Goal: Task Accomplishment & Management: Complete application form

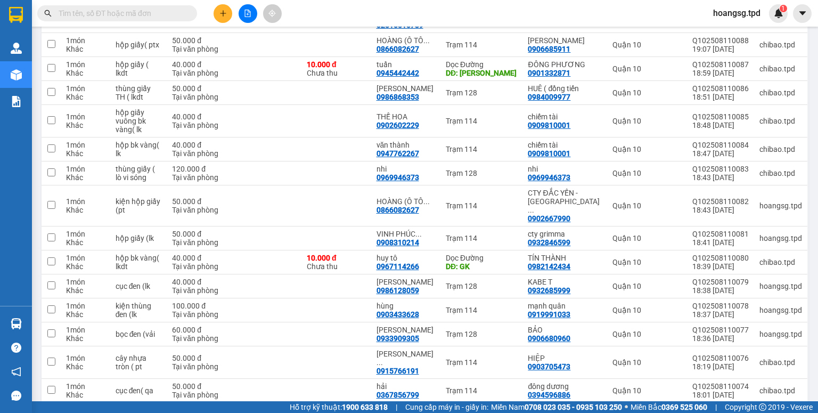
scroll to position [396, 0]
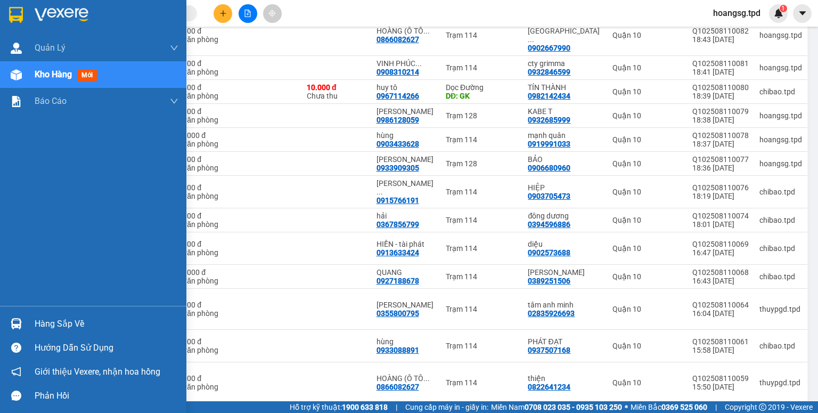
click at [60, 321] on div "Hàng sắp về" at bounding box center [107, 324] width 144 height 16
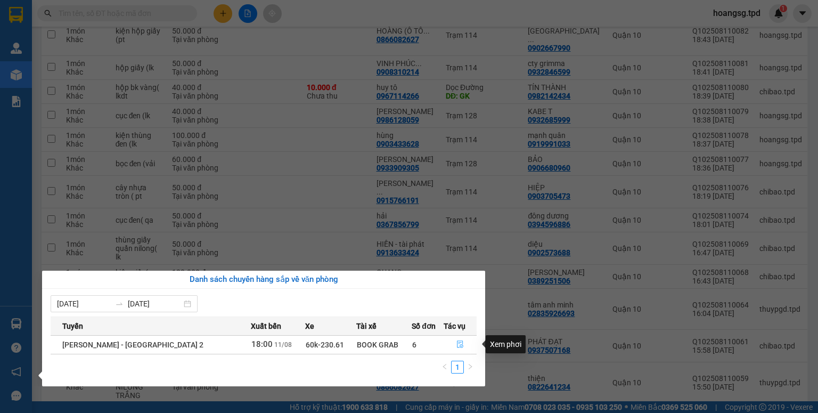
click at [456, 345] on icon "file-done" at bounding box center [459, 343] width 7 height 7
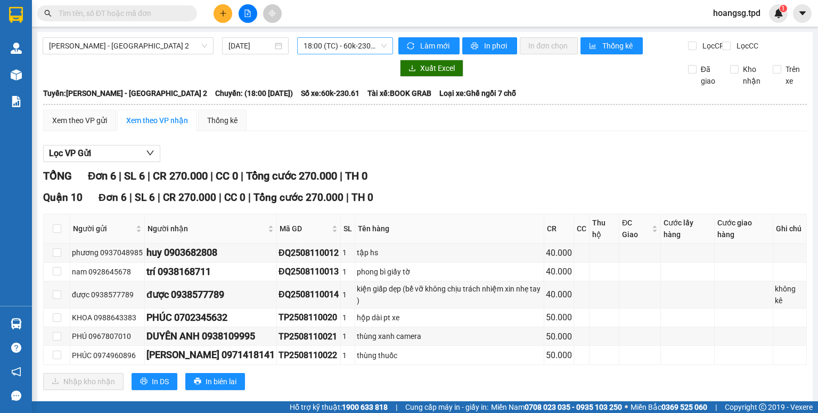
click at [336, 44] on span "18:00 (TC) - 60k-230.61" at bounding box center [345, 46] width 84 height 16
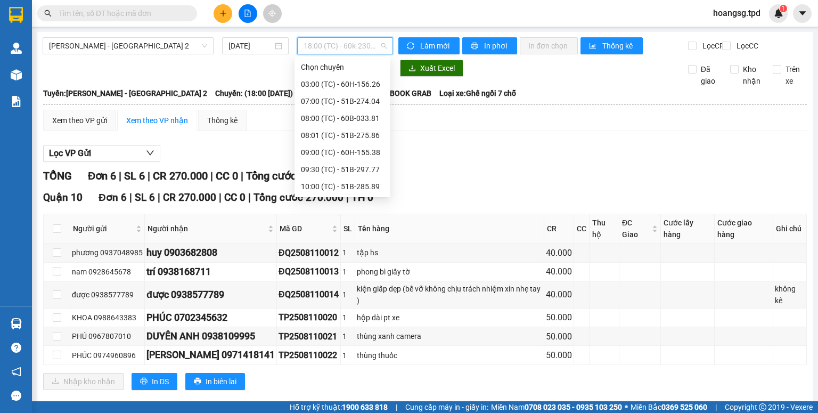
scroll to position [136, 0]
click at [344, 161] on div "17:00 (TC) - 51B-297.77" at bounding box center [342, 169] width 96 height 17
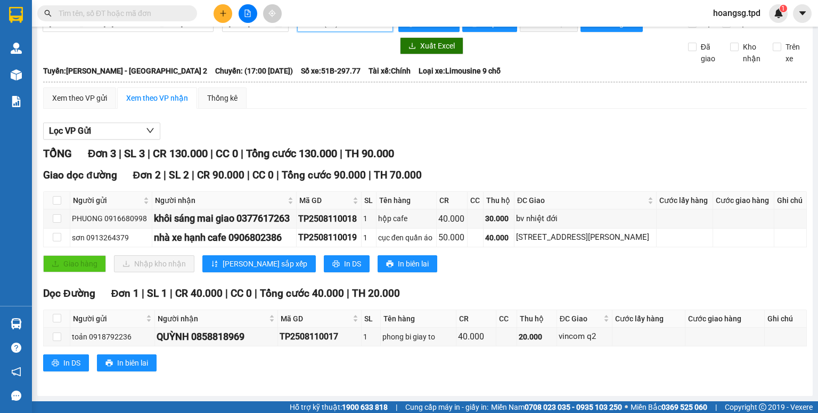
scroll to position [30, 0]
click at [223, 13] on icon "plus" at bounding box center [223, 13] width 6 height 1
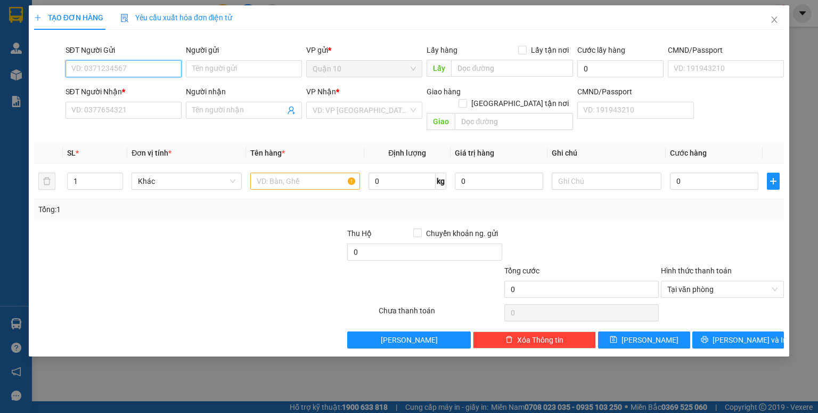
click at [100, 68] on input "SĐT Người Gửi" at bounding box center [123, 68] width 116 height 17
click at [109, 112] on input "SĐT Người Nhận *" at bounding box center [123, 110] width 116 height 17
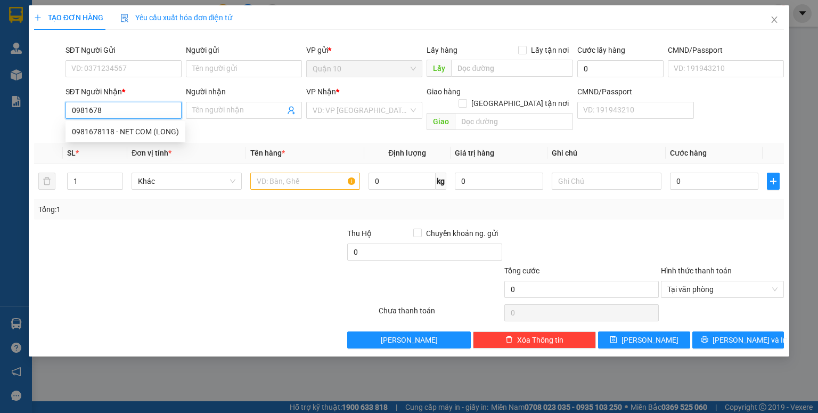
click at [110, 112] on input "0981678" at bounding box center [123, 110] width 116 height 17
click at [120, 129] on div "0981678118 - NET COM (LONG)" at bounding box center [125, 132] width 107 height 12
type input "0981678118"
type input "NET COM (LONG)"
type input "phú túc"
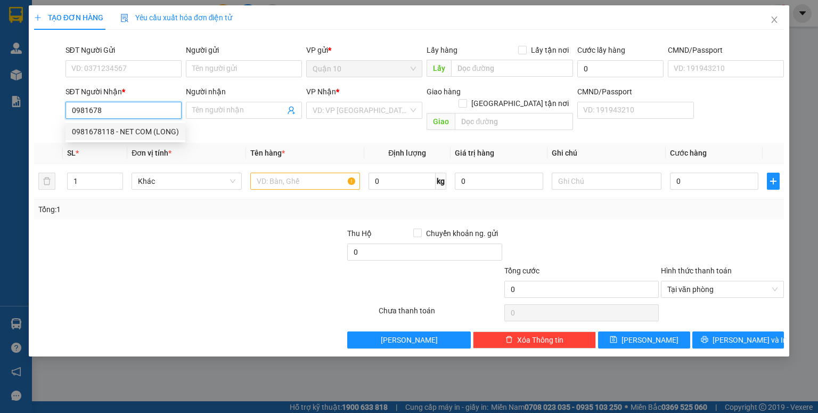
type input "049078023848"
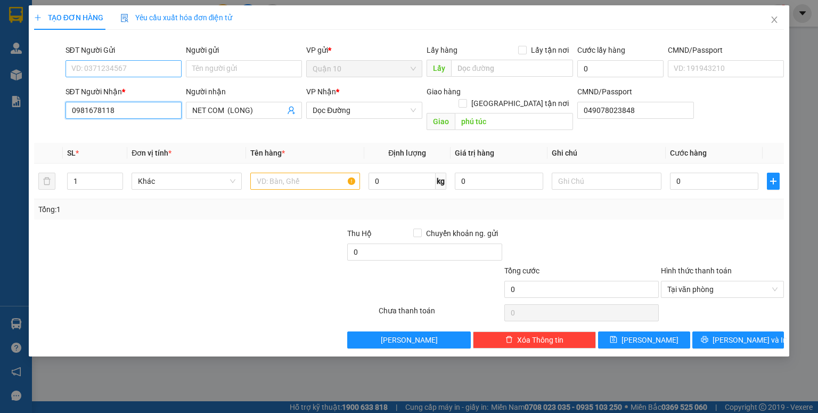
type input "0981678118"
click at [156, 67] on input "SĐT Người Gửi" at bounding box center [123, 68] width 116 height 17
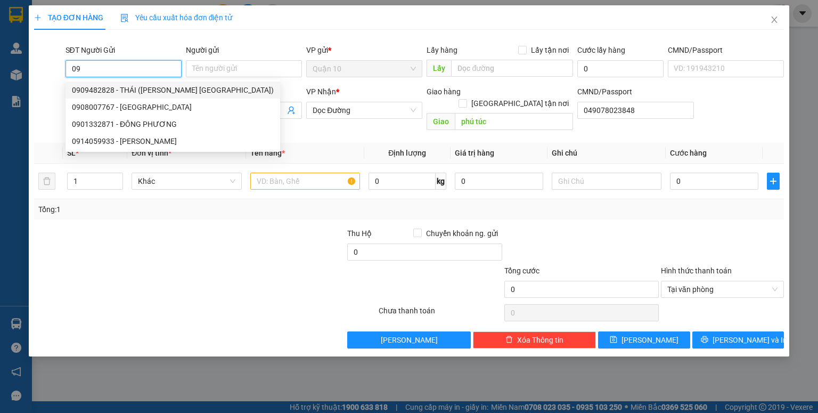
click at [151, 87] on div "0909482828 - THÁI ([PERSON_NAME] [GEOGRAPHIC_DATA])" at bounding box center [173, 90] width 202 height 12
type input "0909482828"
type input "THÁI ([PERSON_NAME] YẾN NHI)"
type input "094199000147"
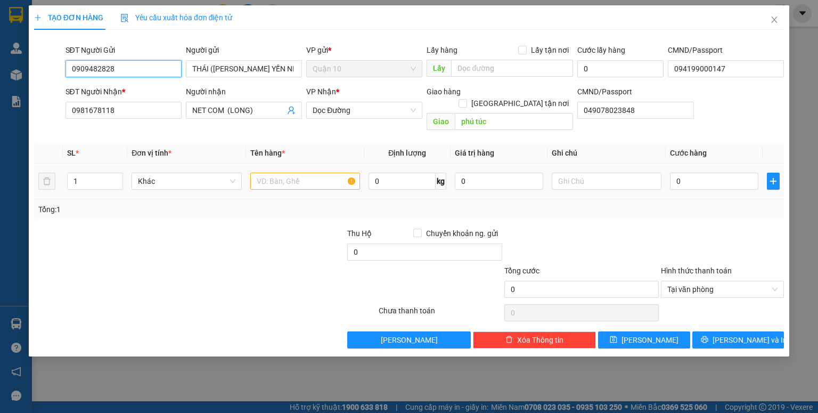
type input "0909482828"
click at [262, 172] on input "text" at bounding box center [305, 180] width 110 height 17
type input "thùng lk"
drag, startPoint x: 463, startPoint y: 172, endPoint x: 458, endPoint y: 174, distance: 5.6
click at [462, 172] on input "0" at bounding box center [499, 180] width 88 height 17
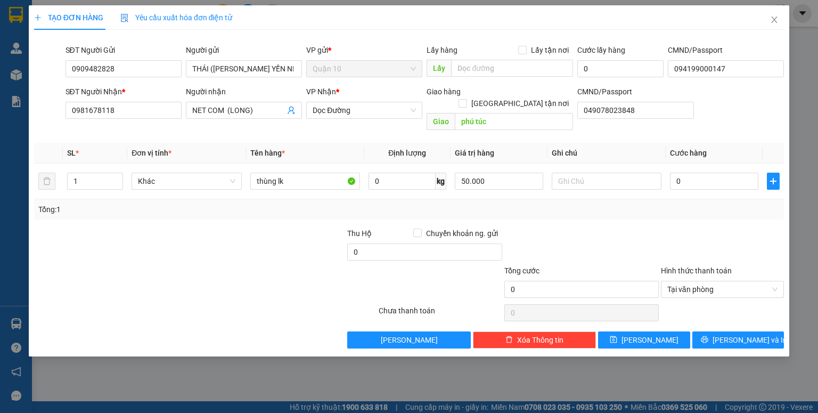
click at [522, 211] on div "Transit Pickup Surcharge Ids Transit Deliver Surcharge Ids Transit Deliver Surc…" at bounding box center [409, 193] width 750 height 310
click at [527, 172] on input "50.000" at bounding box center [499, 180] width 88 height 17
type input "500.000"
drag, startPoint x: 575, startPoint y: 214, endPoint x: 660, endPoint y: 181, distance: 91.3
click at [576, 214] on div "Transit Pickup Surcharge Ids Transit Deliver Surcharge Ids Transit Deliver Surc…" at bounding box center [409, 193] width 750 height 310
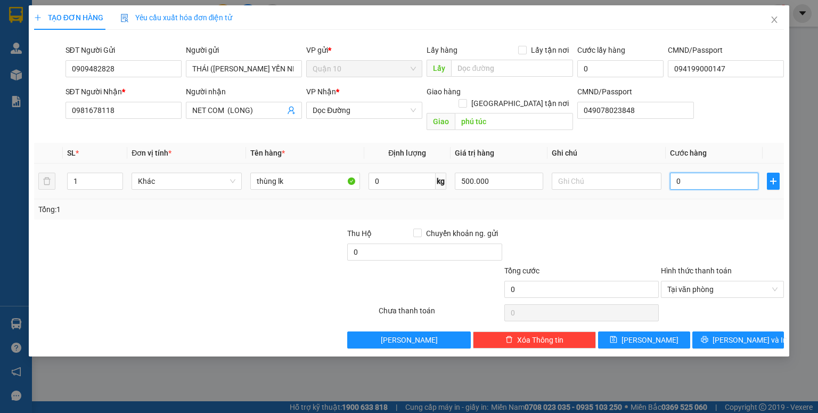
click at [678, 172] on input "0" at bounding box center [714, 180] width 88 height 17
type input "5"
type input "50.000"
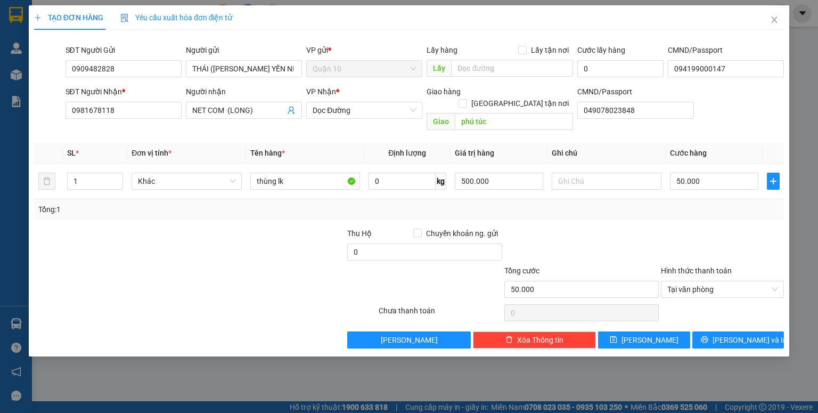
drag, startPoint x: 669, startPoint y: 211, endPoint x: 609, endPoint y: 222, distance: 61.2
click at [668, 211] on div "Transit Pickup Surcharge Ids Transit Deliver Surcharge Ids Transit Deliver Surc…" at bounding box center [409, 193] width 750 height 310
click at [353, 243] on input "0" at bounding box center [424, 251] width 154 height 17
type input "10.000"
click at [302, 247] on div at bounding box center [268, 245] width 157 height 37
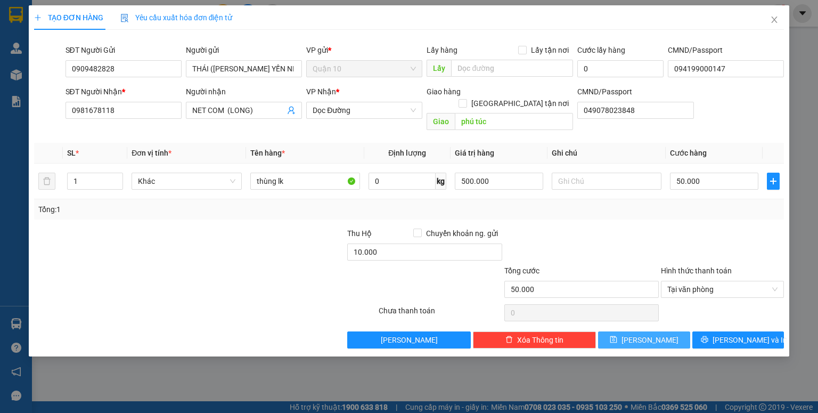
click at [626, 331] on button "[PERSON_NAME]" at bounding box center [644, 339] width 92 height 17
type input "0"
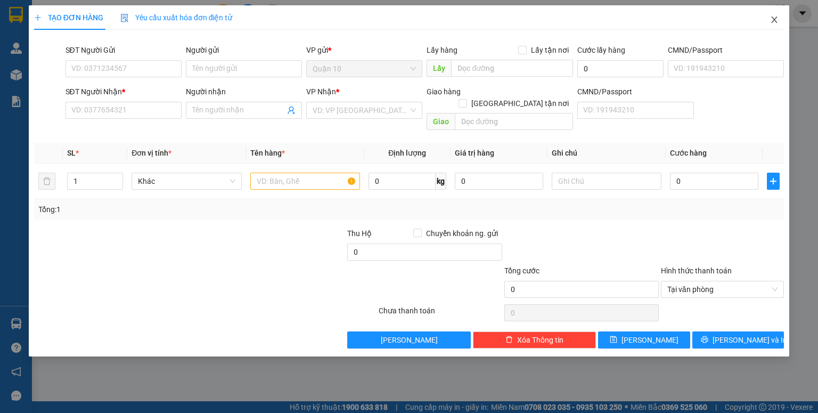
click at [773, 21] on icon "close" at bounding box center [774, 20] width 6 height 6
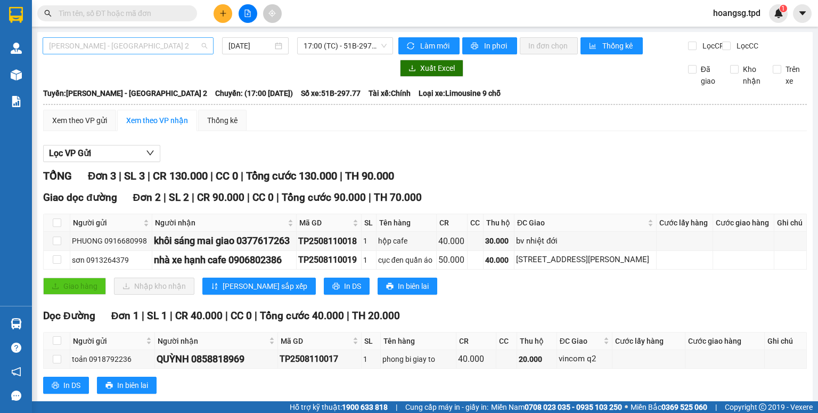
click at [190, 53] on span "[PERSON_NAME] - [GEOGRAPHIC_DATA] 2" at bounding box center [128, 46] width 158 height 16
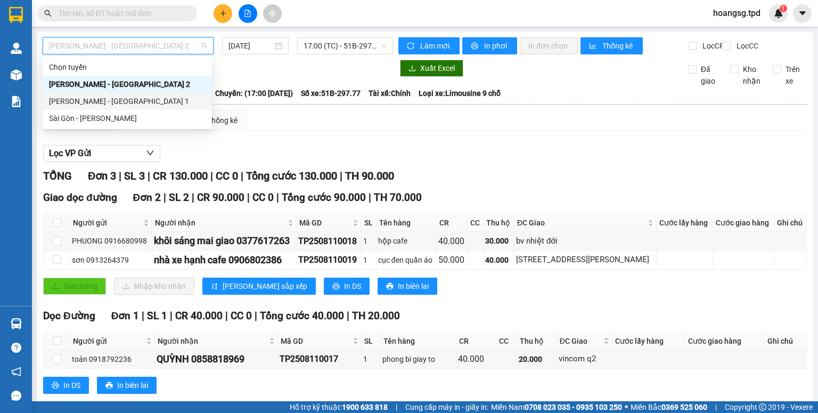
drag, startPoint x: 157, startPoint y: 118, endPoint x: 223, endPoint y: 73, distance: 80.0
click at [157, 119] on div "Sài Gòn - [PERSON_NAME]" at bounding box center [127, 118] width 157 height 12
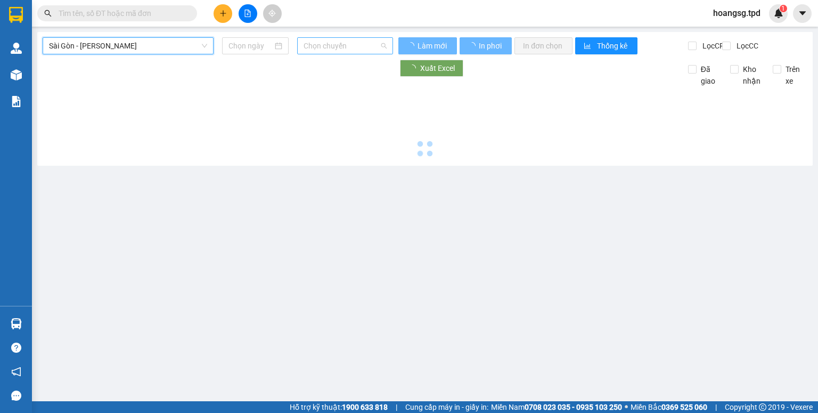
click at [328, 45] on span "Chọn chuyến" at bounding box center [345, 46] width 84 height 16
type input "[DATE]"
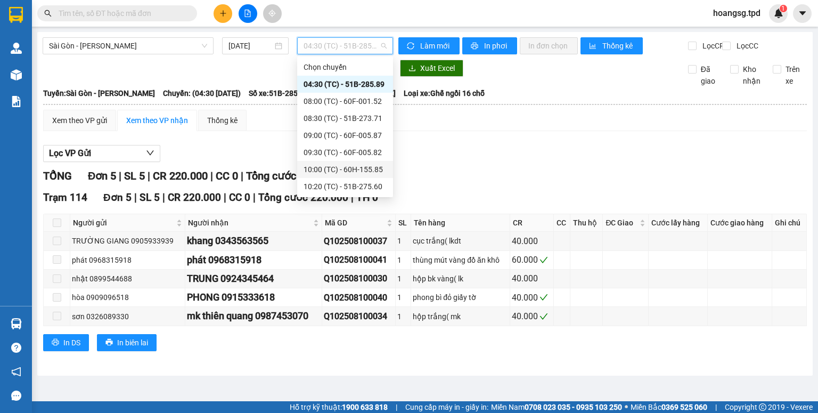
scroll to position [187, 0]
click at [360, 188] on div "18:00 (TC) - 60H-155.85" at bounding box center [344, 186] width 83 height 12
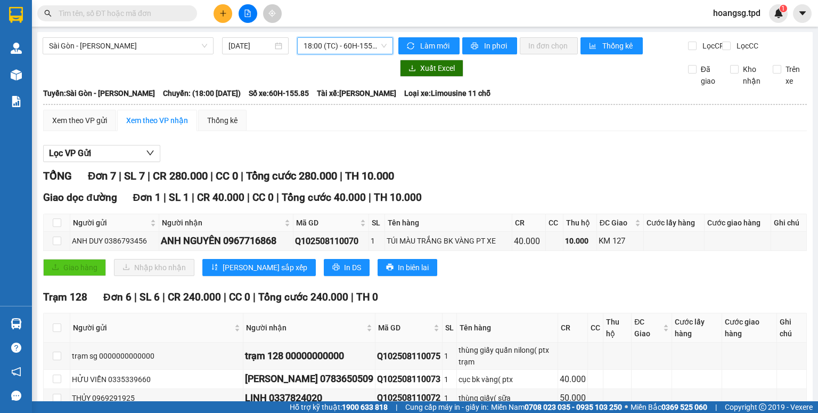
click at [221, 17] on button at bounding box center [222, 13] width 19 height 19
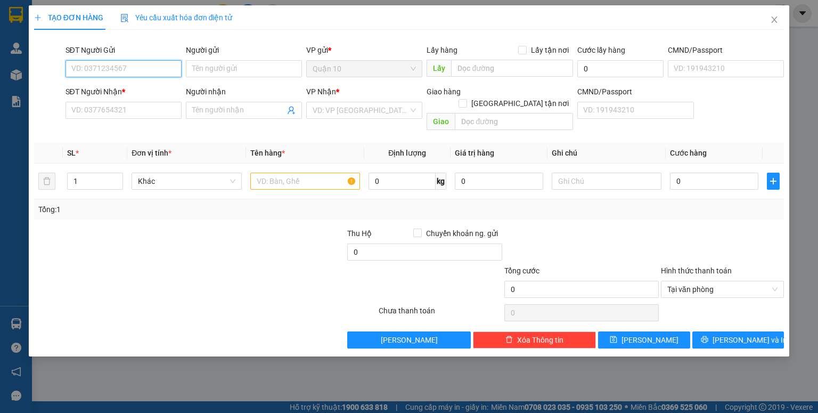
click at [146, 65] on input "SĐT Người Gửi" at bounding box center [123, 68] width 116 height 17
type input "0944851444"
click at [132, 89] on div "0944851444 - trạm sg" at bounding box center [123, 90] width 103 height 12
type input "trạm sg"
type input "0944856444"
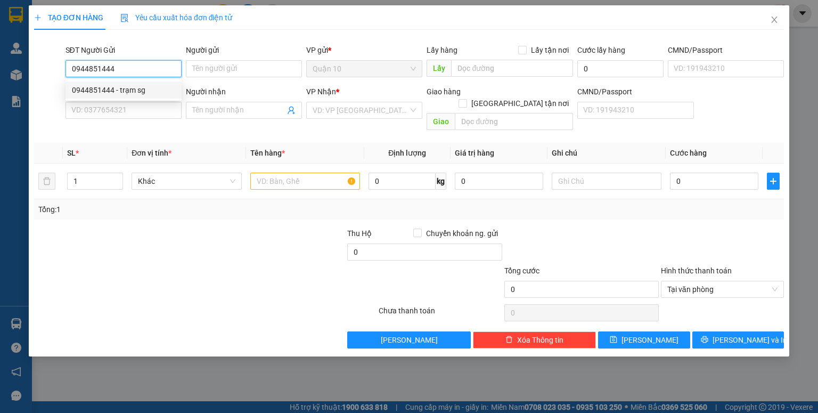
type input "trạng trạm 128"
type input "0944851444"
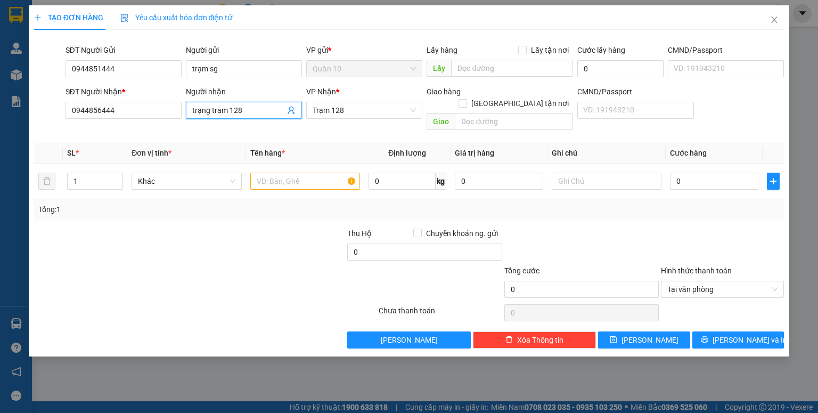
click at [211, 113] on input "trạng trạm 128" at bounding box center [238, 110] width 93 height 12
type input "trạm 128"
click at [85, 174] on input "1" at bounding box center [95, 181] width 55 height 16
type input "5"
click at [282, 174] on input "text" at bounding box center [305, 180] width 110 height 17
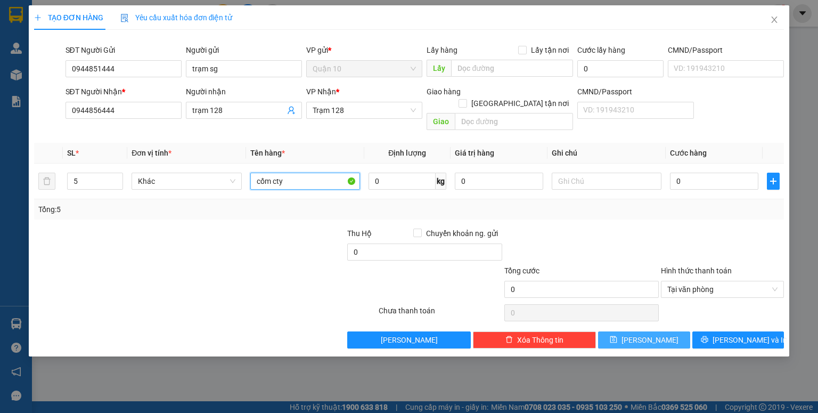
type input "cốm cty"
click at [657, 331] on button "[PERSON_NAME]" at bounding box center [644, 339] width 92 height 17
drag, startPoint x: 764, startPoint y: 279, endPoint x: 752, endPoint y: 283, distance: 13.3
click at [763, 281] on span "Tại văn phòng" at bounding box center [722, 289] width 110 height 16
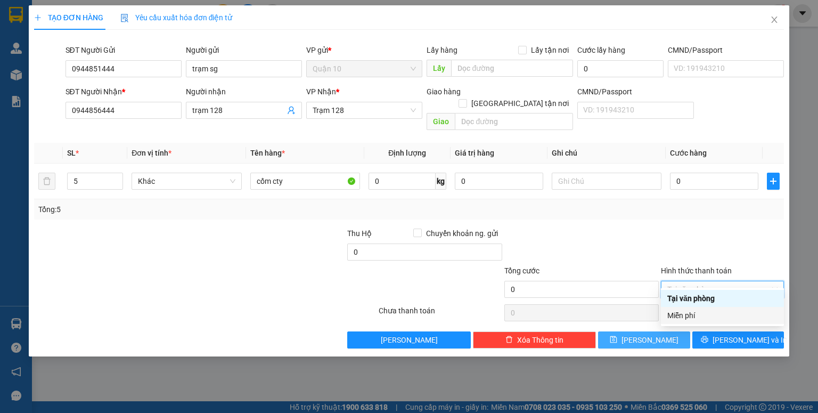
drag, startPoint x: 698, startPoint y: 310, endPoint x: 656, endPoint y: 324, distance: 44.6
click at [697, 311] on div "Miễn phí" at bounding box center [722, 315] width 110 height 12
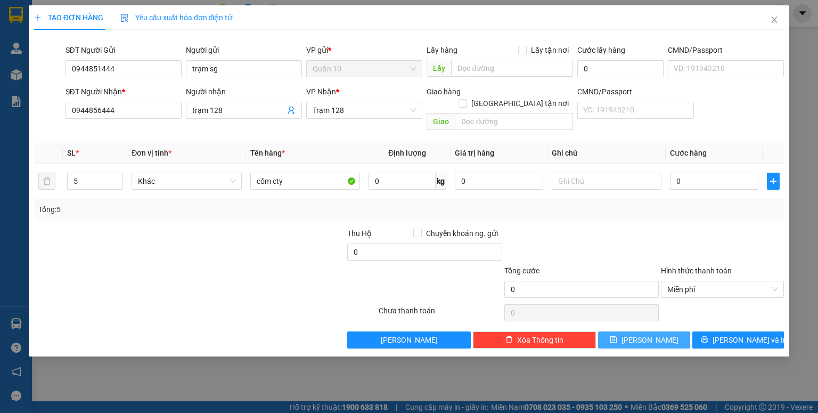
click at [655, 334] on span "[PERSON_NAME]" at bounding box center [649, 340] width 57 height 12
type input "1"
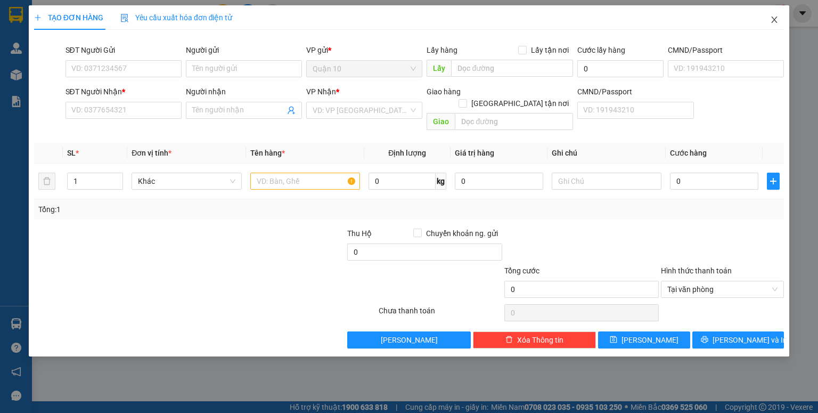
click at [775, 23] on icon "close" at bounding box center [774, 19] width 9 height 9
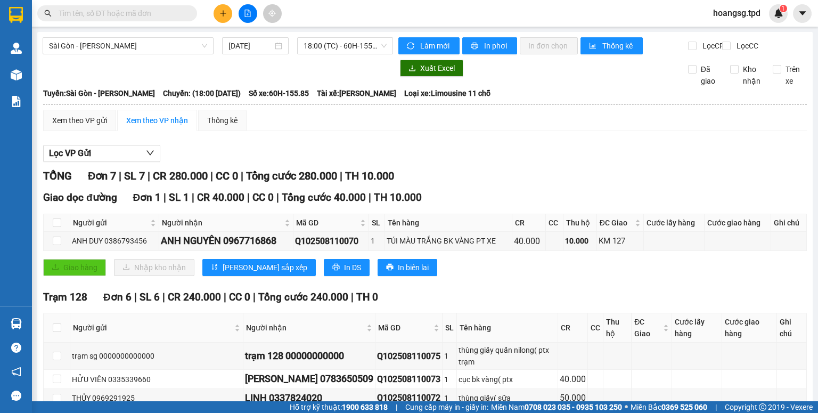
click at [48, 329] on th at bounding box center [57, 327] width 27 height 29
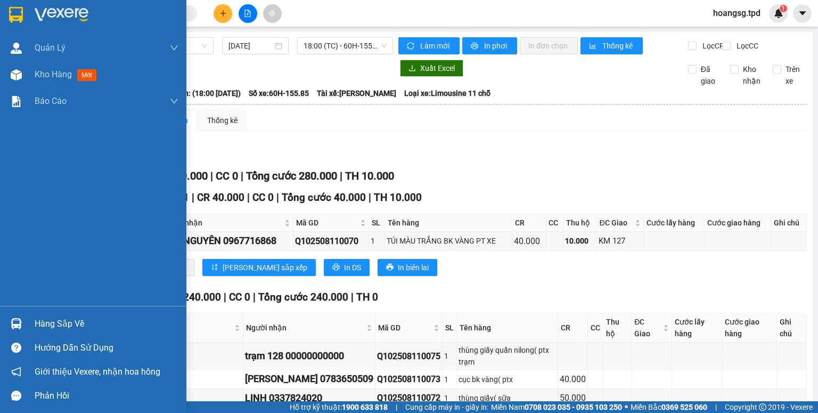
click at [53, 319] on div "Hàng sắp về" at bounding box center [107, 324] width 144 height 16
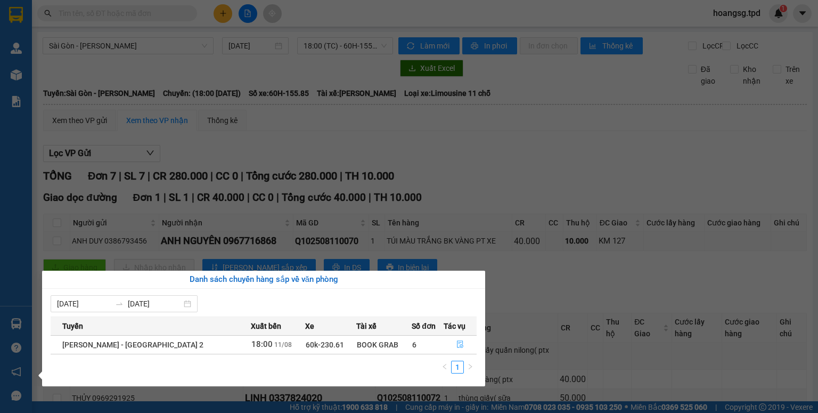
click at [456, 342] on icon "file-done" at bounding box center [459, 343] width 7 height 7
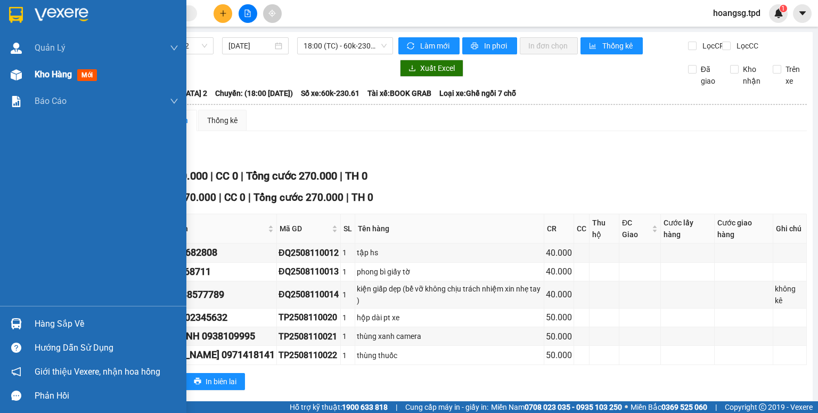
click at [84, 78] on span "mới" at bounding box center [87, 75] width 20 height 12
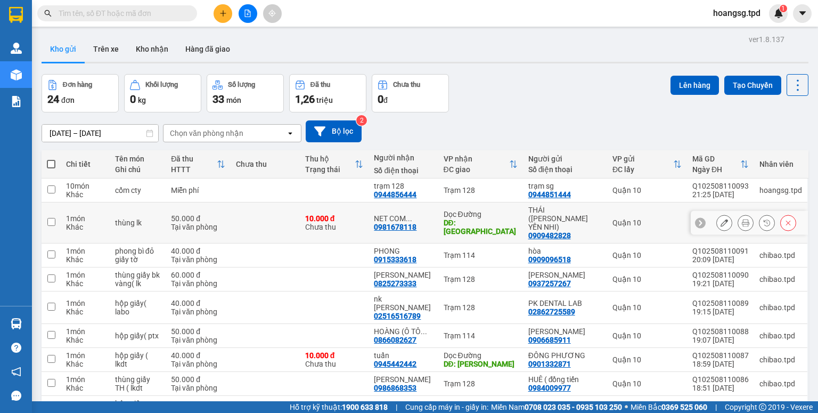
scroll to position [43, 0]
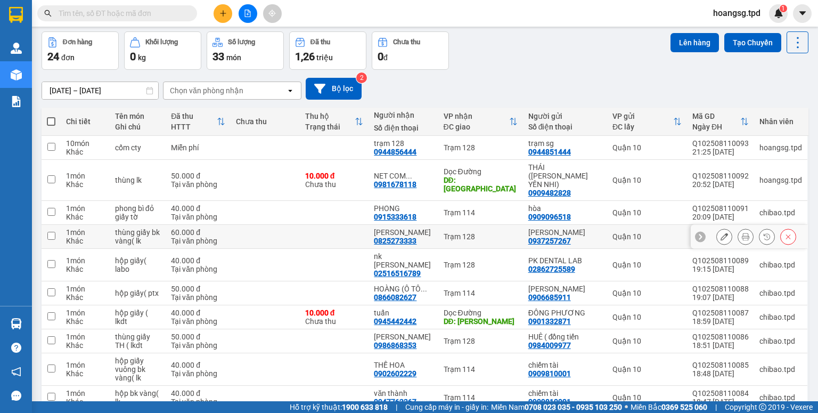
drag, startPoint x: 52, startPoint y: 233, endPoint x: 51, endPoint y: 244, distance: 10.8
click at [52, 233] on input "checkbox" at bounding box center [51, 236] width 8 height 8
checkbox input "true"
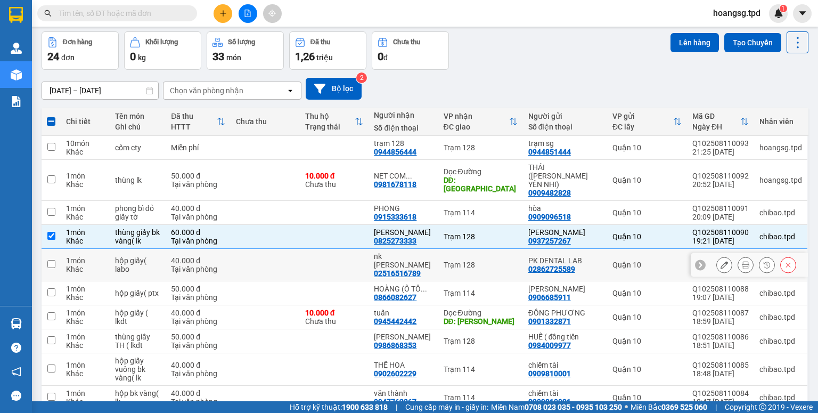
click at [50, 260] on input "checkbox" at bounding box center [51, 264] width 8 height 8
checkbox input "true"
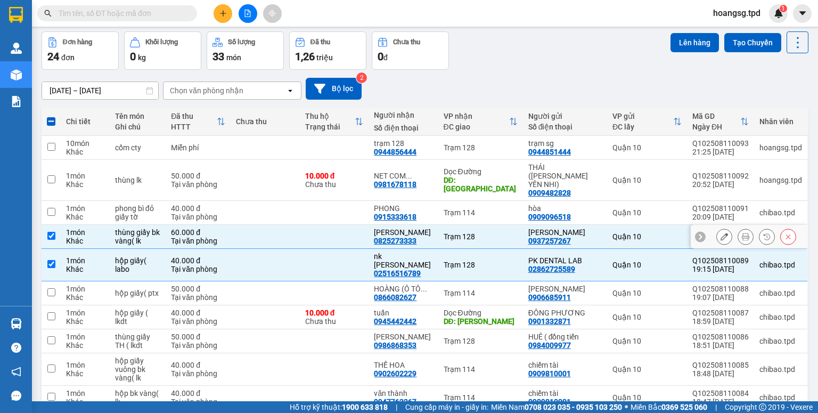
scroll to position [213, 0]
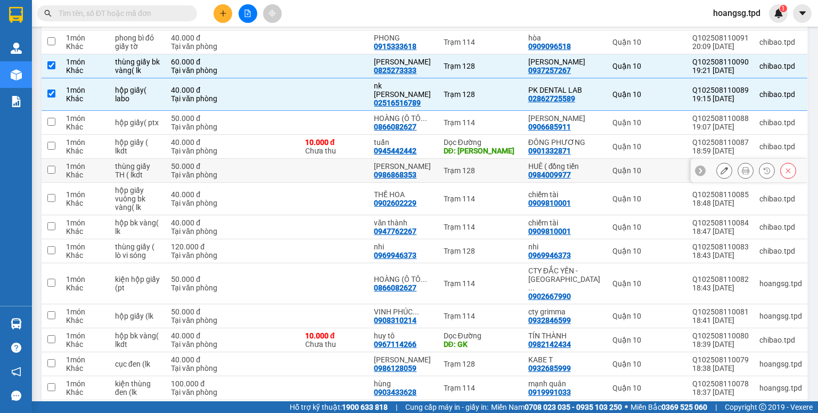
click at [51, 166] on input "checkbox" at bounding box center [51, 170] width 8 height 8
checkbox input "true"
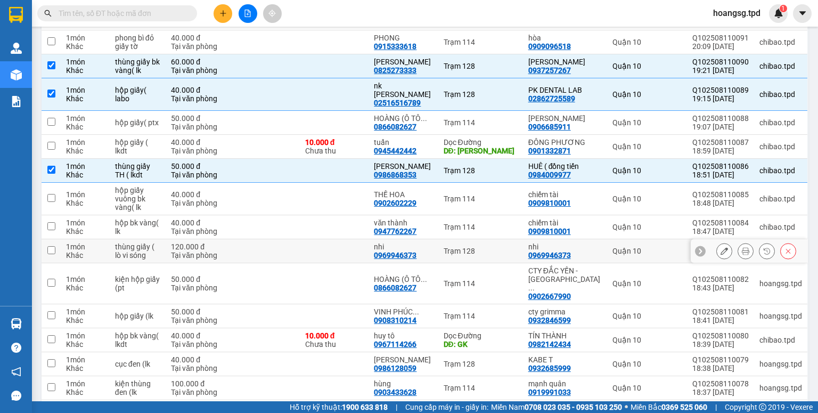
click at [51, 246] on input "checkbox" at bounding box center [51, 250] width 8 height 8
checkbox input "true"
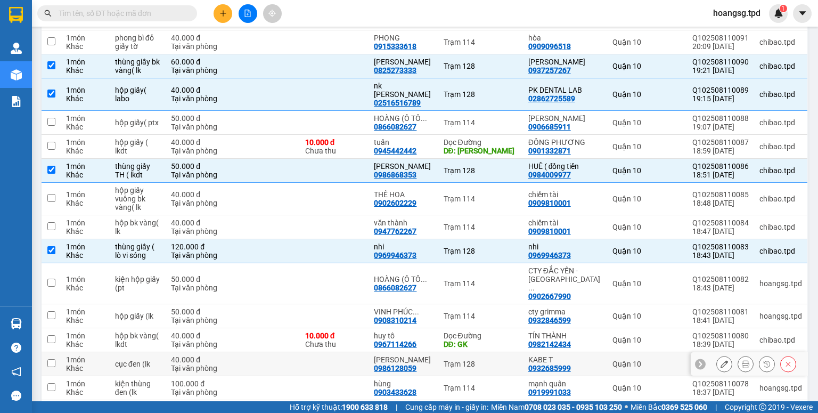
scroll to position [298, 0]
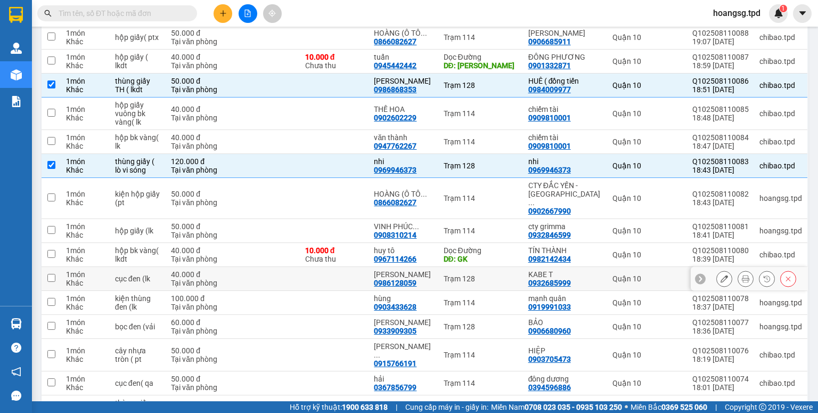
click at [53, 274] on input "checkbox" at bounding box center [51, 278] width 8 height 8
checkbox input "true"
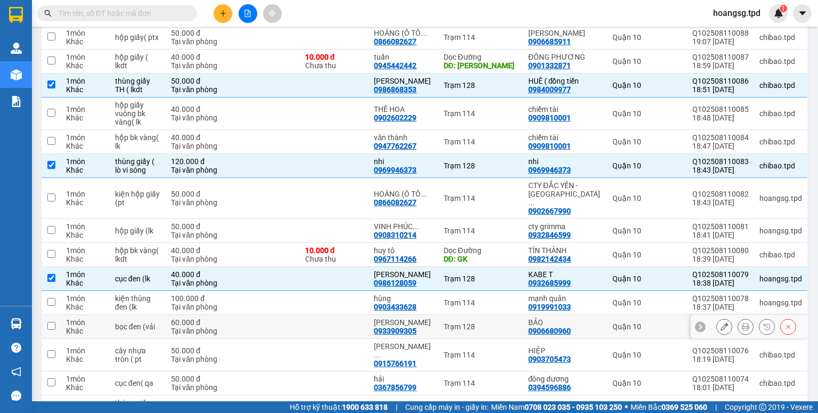
click at [51, 322] on input "checkbox" at bounding box center [51, 326] width 8 height 8
checkbox input "true"
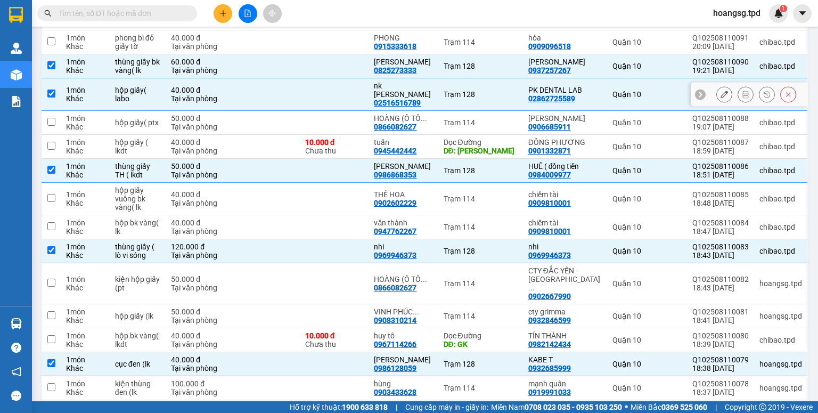
scroll to position [0, 0]
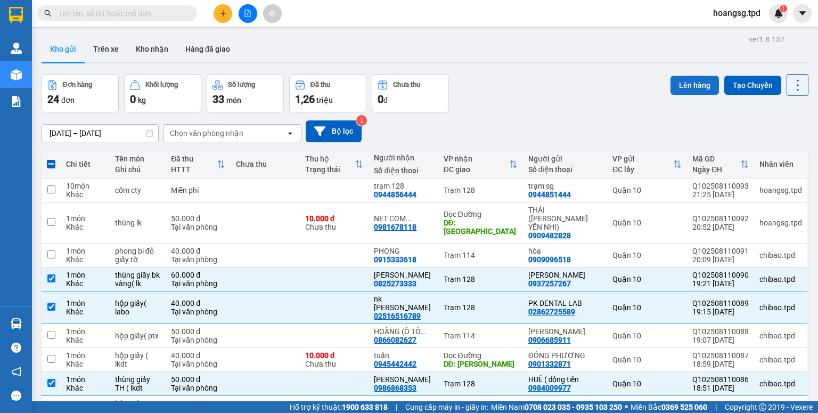
click at [677, 85] on button "Lên hàng" at bounding box center [694, 85] width 48 height 19
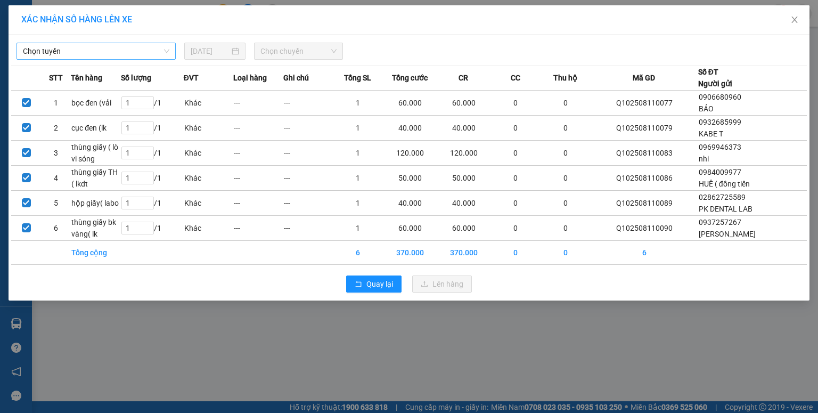
click at [102, 57] on span "Chọn tuyến" at bounding box center [96, 51] width 146 height 16
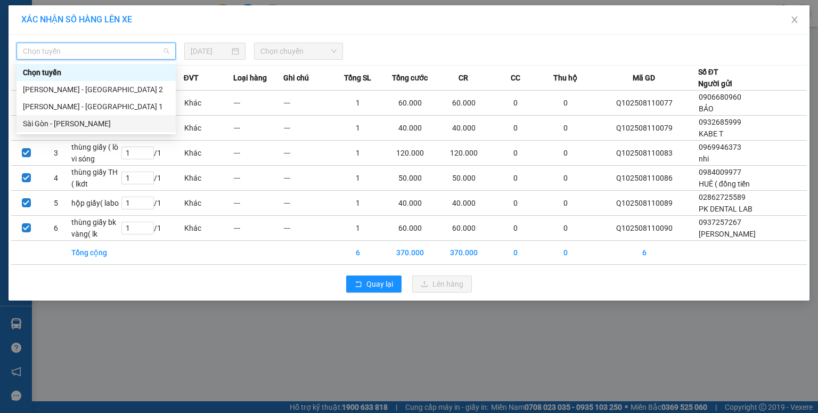
drag, startPoint x: 93, startPoint y: 121, endPoint x: 166, endPoint y: 79, distance: 83.7
click at [93, 121] on div "Sài Gòn - [PERSON_NAME]" at bounding box center [96, 124] width 146 height 12
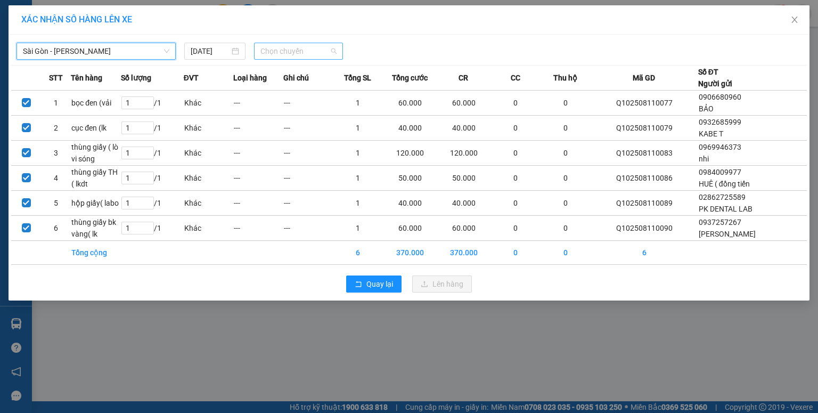
click at [266, 51] on span "Chọn chuyến" at bounding box center [298, 51] width 77 height 16
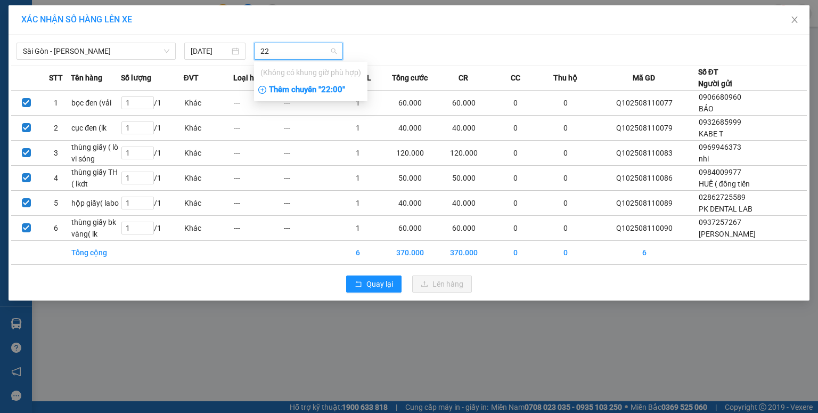
type input "22"
click at [281, 85] on div "Thêm chuyến " 22:00 "" at bounding box center [310, 90] width 113 height 18
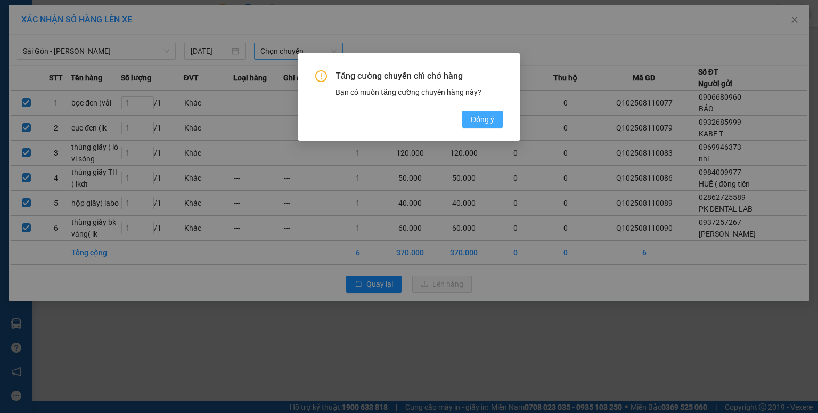
click at [475, 118] on span "Đồng ý" at bounding box center [482, 119] width 23 height 12
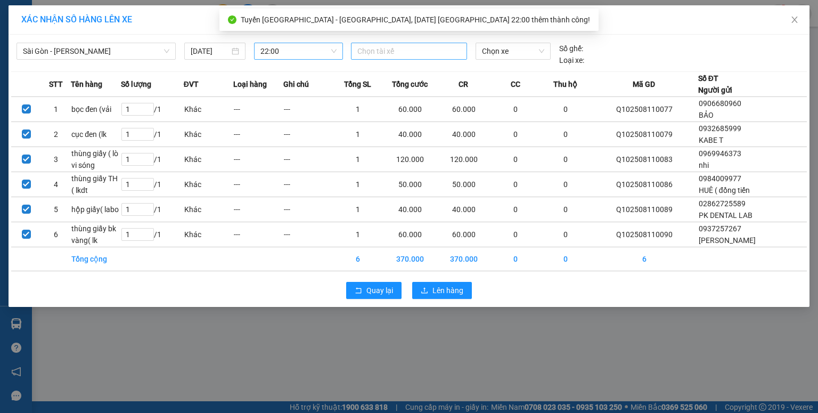
click at [382, 52] on div at bounding box center [408, 51] width 111 height 13
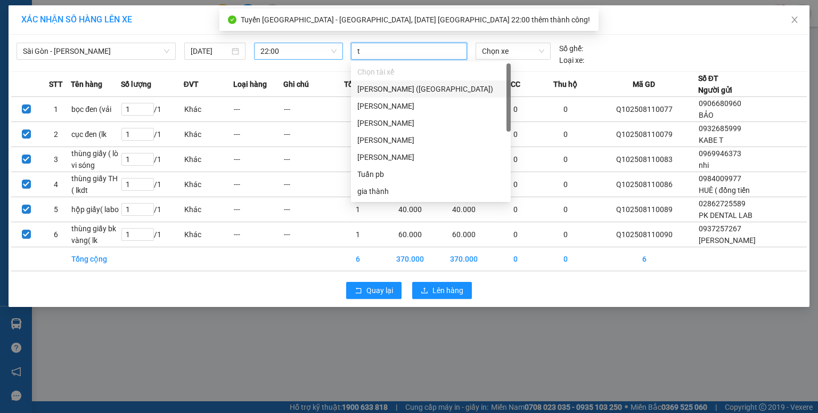
type input "t"
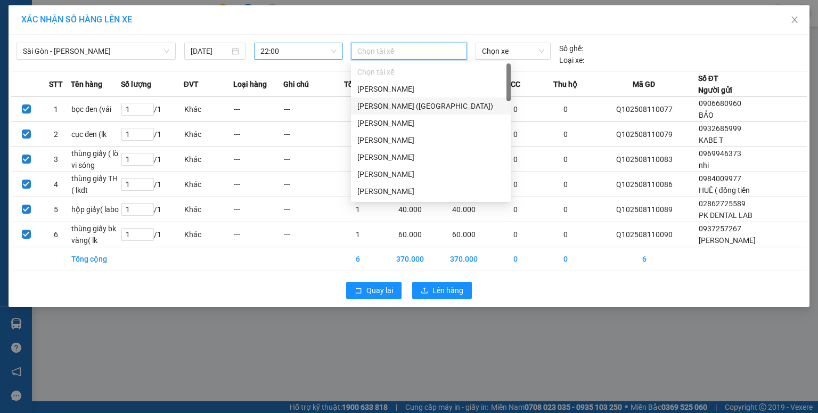
scroll to position [106, 0]
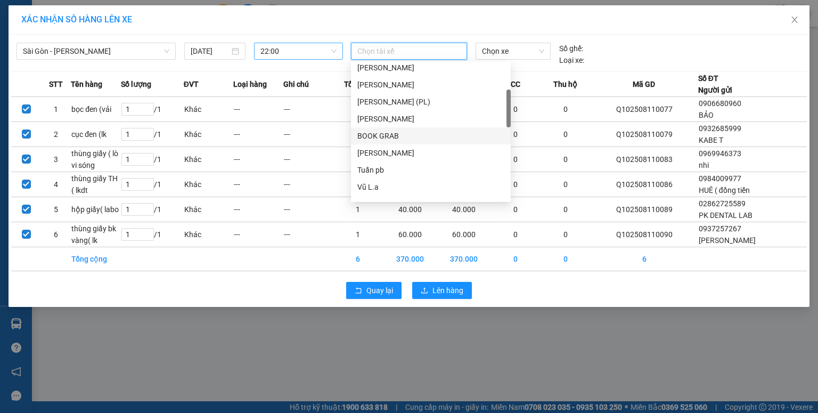
drag, startPoint x: 417, startPoint y: 137, endPoint x: 466, endPoint y: 85, distance: 71.6
click at [417, 135] on div "BOOK GRAB" at bounding box center [430, 136] width 147 height 12
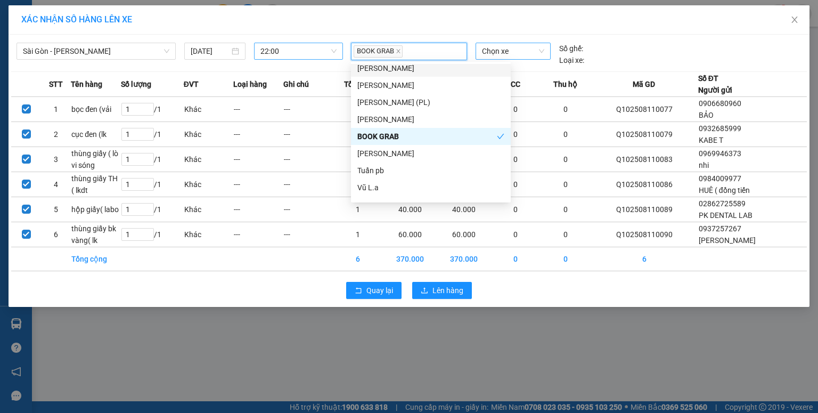
click at [494, 53] on span "Chọn xe" at bounding box center [513, 51] width 62 height 16
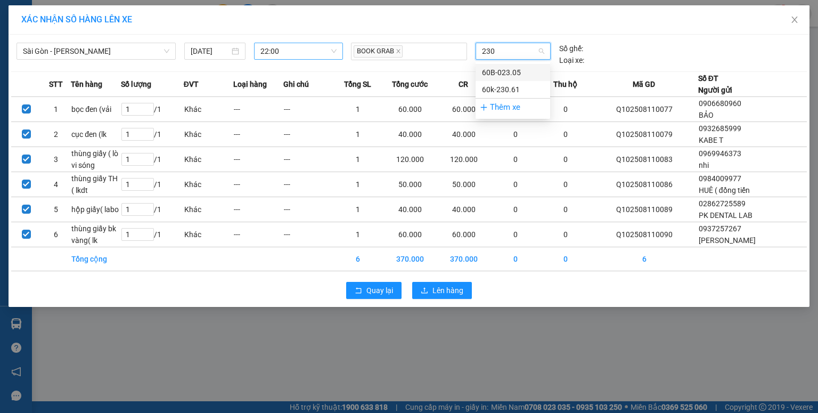
type input "2306"
click at [515, 70] on div "60k-230.61" at bounding box center [513, 73] width 62 height 12
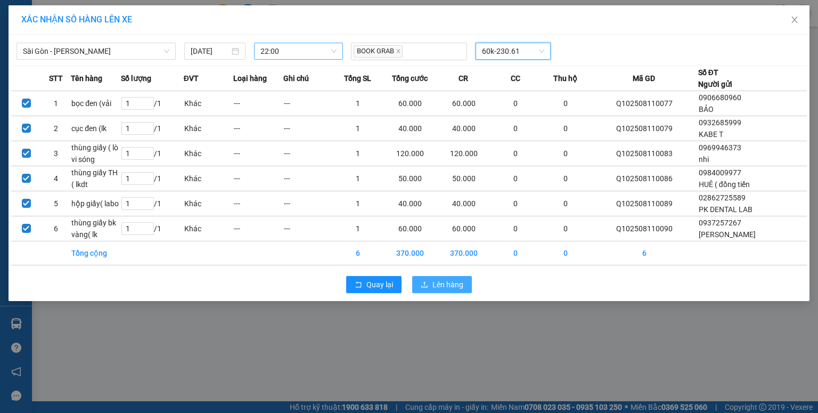
click at [443, 290] on button "Lên hàng" at bounding box center [442, 284] width 60 height 17
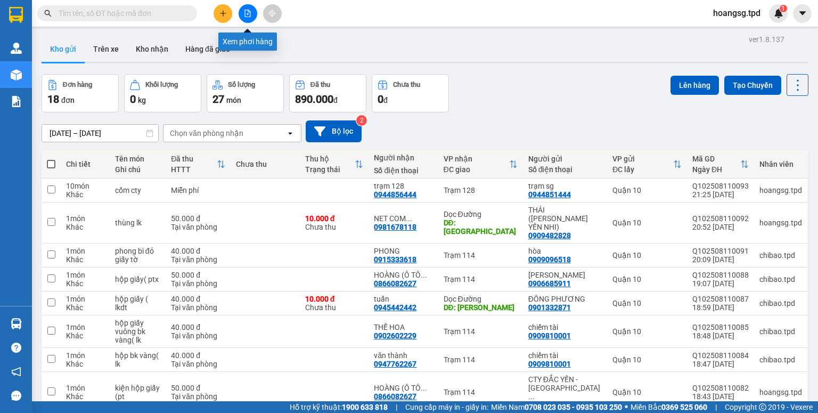
click at [254, 13] on button at bounding box center [247, 13] width 19 height 19
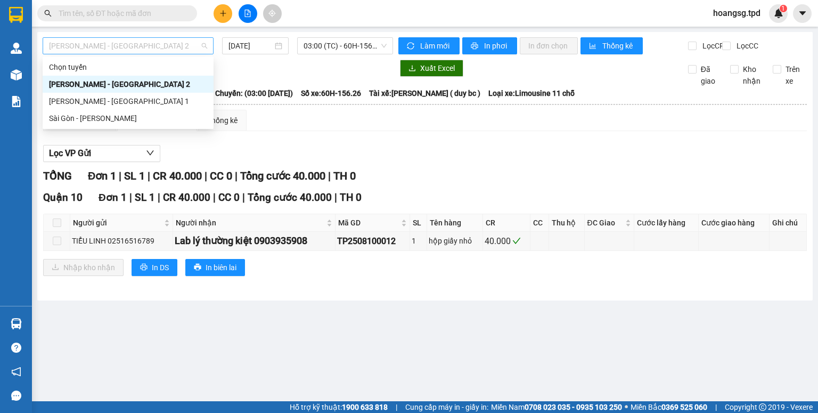
click at [198, 46] on span "[PERSON_NAME] - [GEOGRAPHIC_DATA] 2" at bounding box center [128, 46] width 158 height 16
click at [161, 113] on div "Sài Gòn - [PERSON_NAME]" at bounding box center [128, 118] width 158 height 12
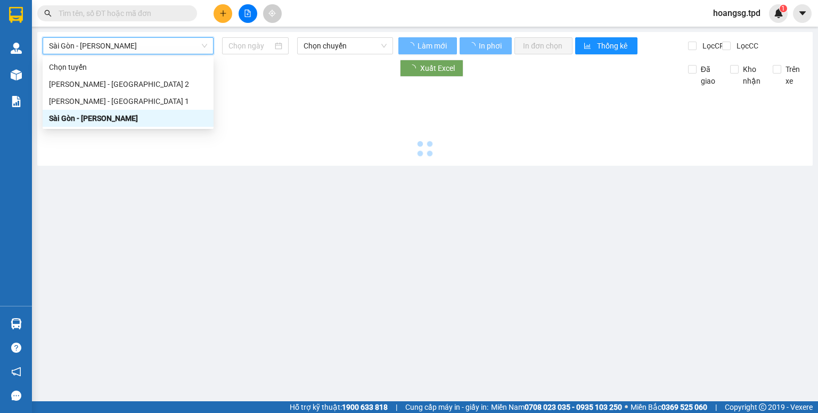
type input "[DATE]"
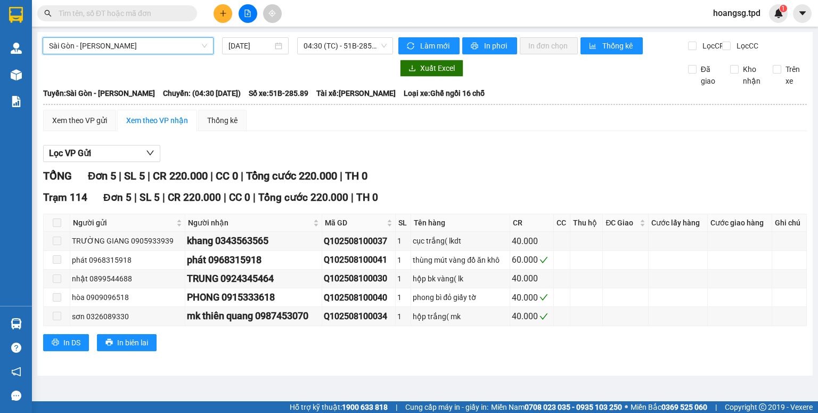
click at [374, 53] on span "04:30 (TC) - 51B-285.89" at bounding box center [345, 46] width 84 height 16
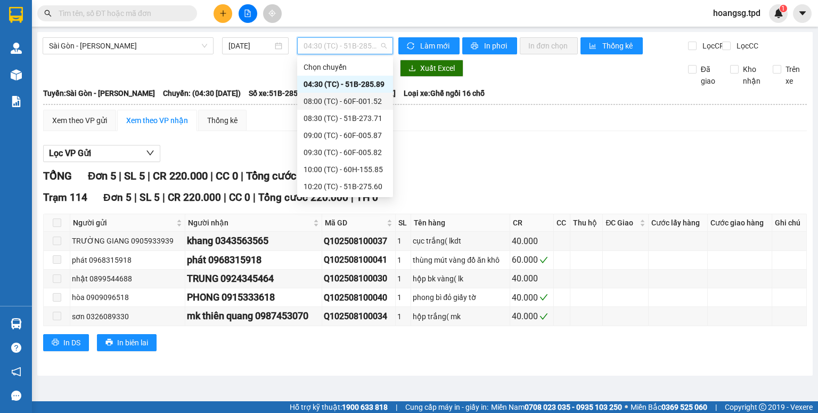
click at [367, 96] on div "08:00 (TC) - 60F-001.52" at bounding box center [344, 101] width 83 height 12
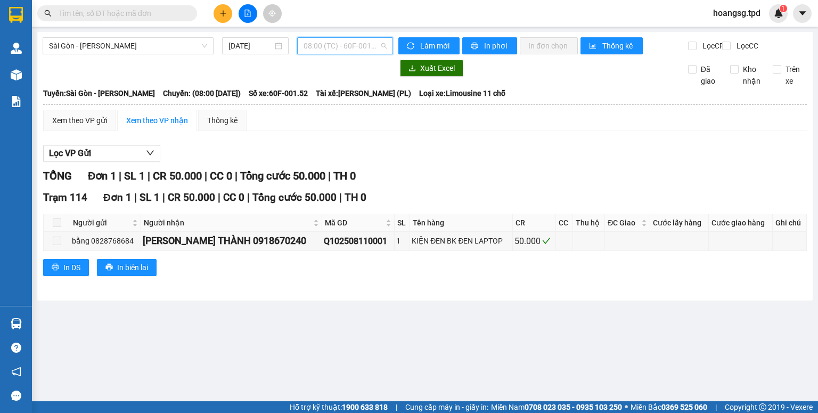
click at [373, 52] on span "08:00 (TC) - 60F-001.52" at bounding box center [345, 46] width 84 height 16
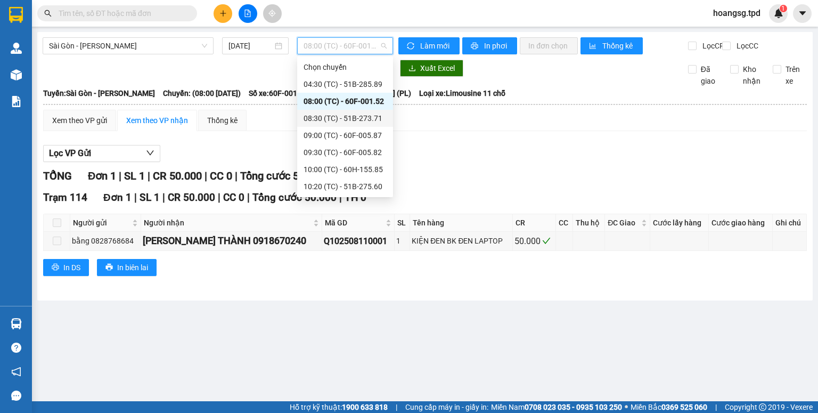
click at [363, 111] on div "08:30 (TC) - 51B-273.71" at bounding box center [345, 118] width 96 height 17
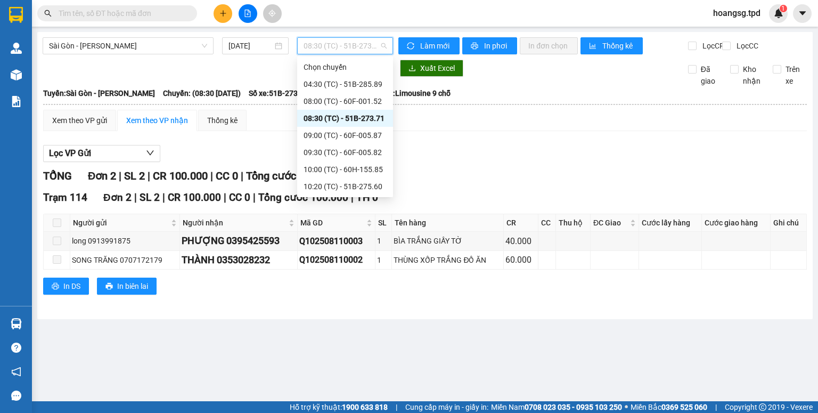
click at [375, 45] on span "08:30 (TC) - 51B-273.71" at bounding box center [345, 46] width 84 height 16
click at [368, 136] on div "09:00 (TC) - 60F-005.87" at bounding box center [344, 135] width 83 height 12
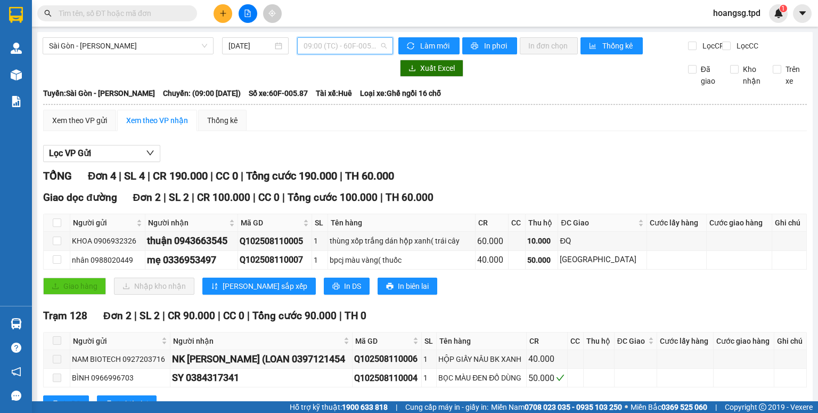
click at [365, 50] on span "09:00 (TC) - 60F-005.87" at bounding box center [345, 46] width 84 height 16
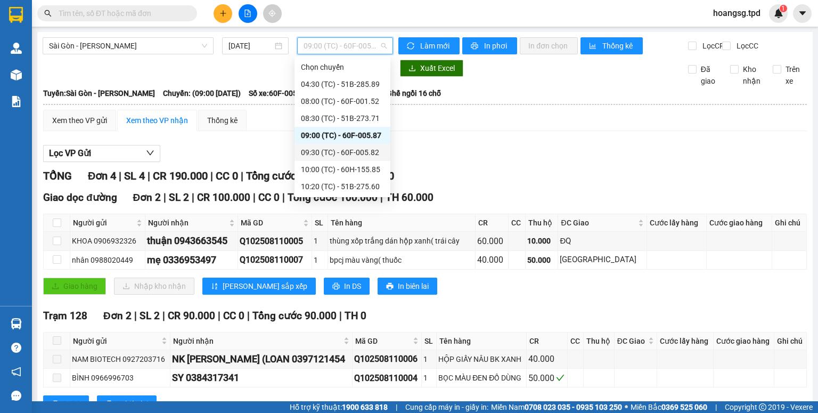
click at [350, 158] on div "09:30 (TC) - 60F-005.82" at bounding box center [342, 152] width 83 height 12
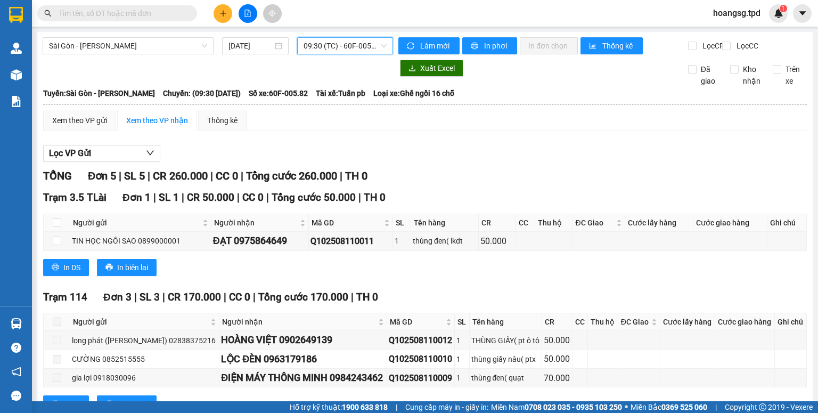
click at [336, 46] on span "09:30 (TC) - 60F-005.82" at bounding box center [345, 46] width 84 height 16
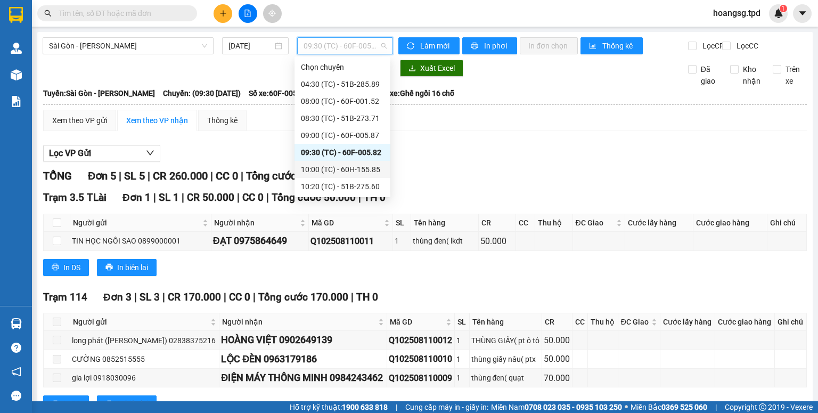
click at [351, 171] on div "10:00 (TC) - 60H-155.85" at bounding box center [342, 169] width 83 height 12
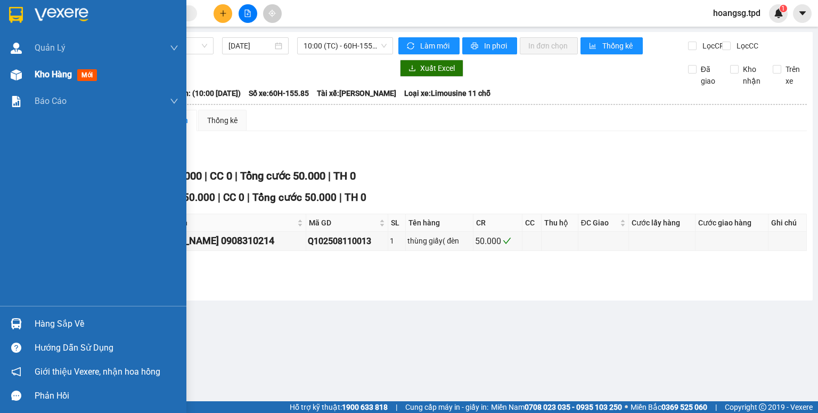
click at [85, 81] on span "mới" at bounding box center [87, 75] width 20 height 12
click at [86, 79] on span "mới" at bounding box center [87, 75] width 20 height 12
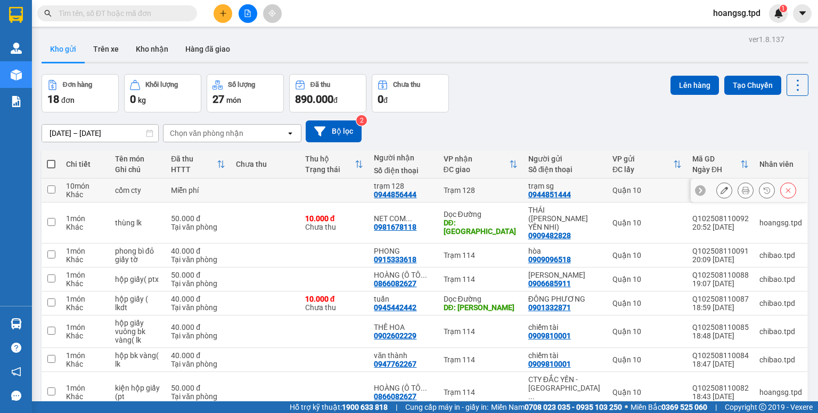
click at [50, 188] on input "checkbox" at bounding box center [51, 189] width 8 height 8
checkbox input "true"
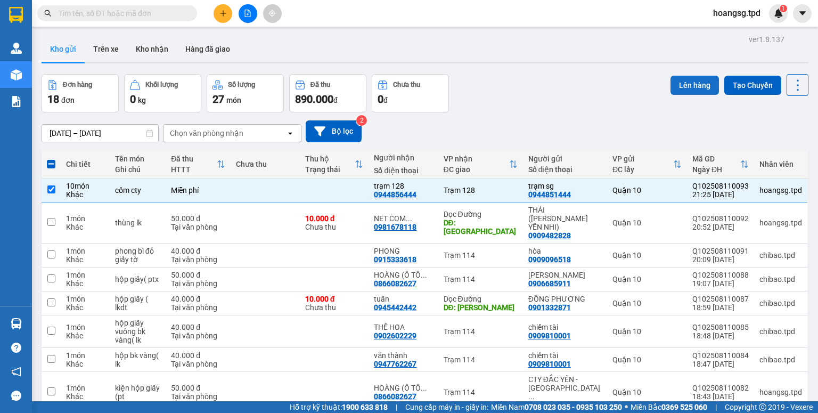
drag, startPoint x: 674, startPoint y: 92, endPoint x: 684, endPoint y: 87, distance: 11.0
click at [677, 90] on button "Lên hàng" at bounding box center [694, 85] width 48 height 19
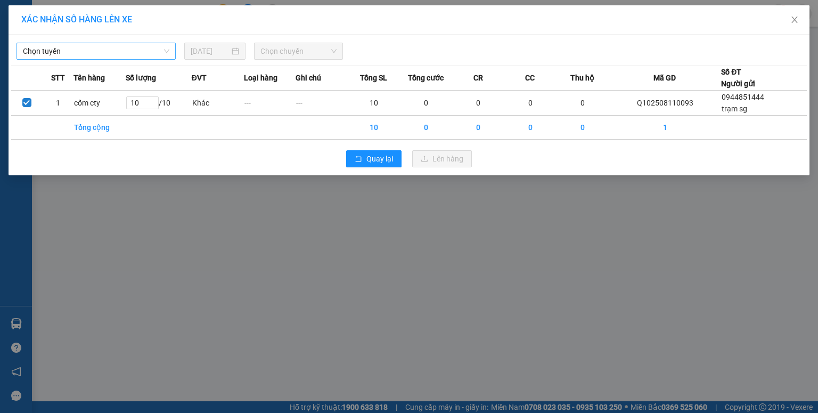
drag, startPoint x: 159, startPoint y: 50, endPoint x: 145, endPoint y: 60, distance: 17.1
click at [158, 50] on span "Chọn tuyến" at bounding box center [96, 51] width 146 height 16
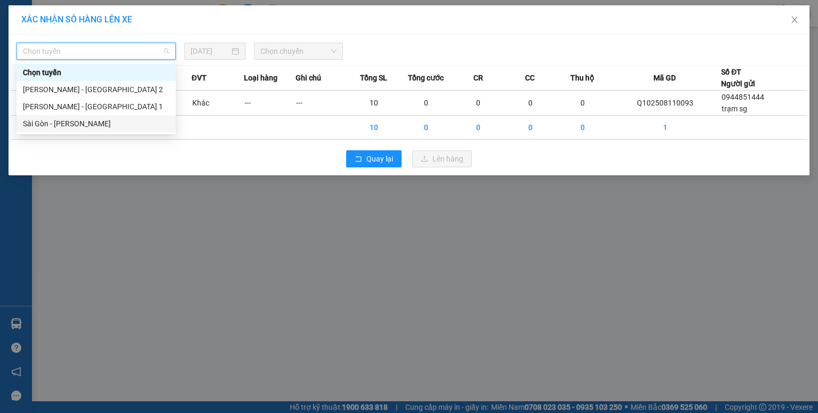
drag, startPoint x: 119, startPoint y: 126, endPoint x: 194, endPoint y: 86, distance: 84.8
click at [119, 126] on div "Sài Gòn - [PERSON_NAME]" at bounding box center [96, 124] width 146 height 12
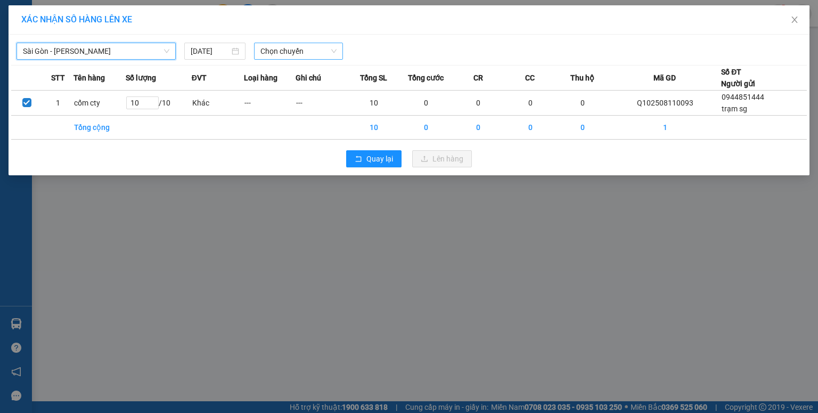
click at [273, 55] on span "Chọn chuyến" at bounding box center [298, 51] width 77 height 16
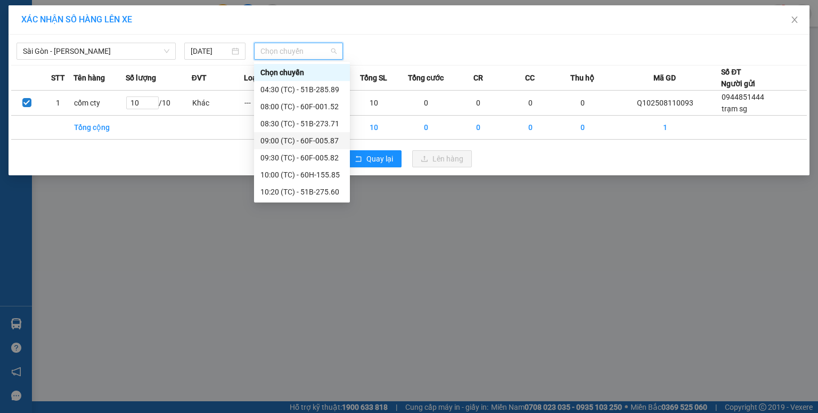
scroll to position [204, 0]
click at [310, 191] on div "22:00 (TC) - 60k-230.61" at bounding box center [301, 192] width 83 height 12
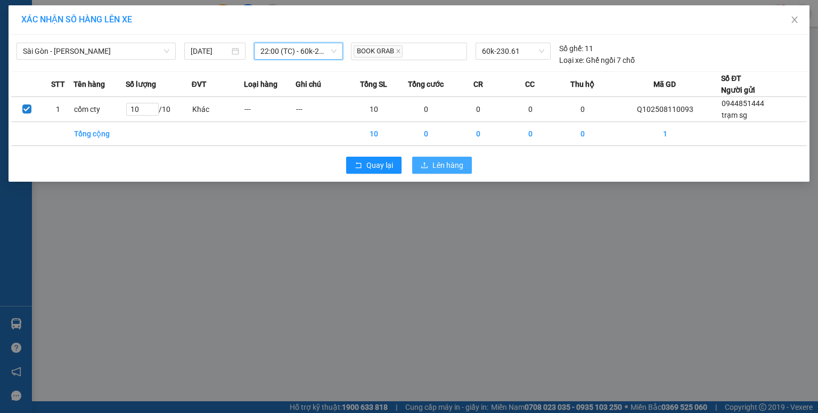
click at [433, 166] on span "Lên hàng" at bounding box center [447, 165] width 31 height 12
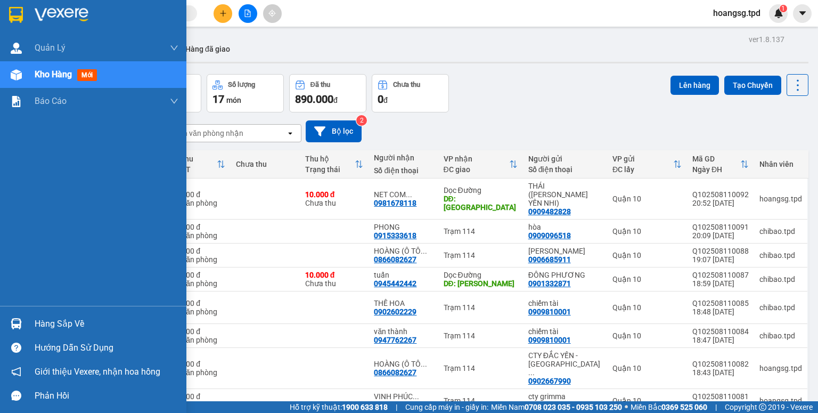
click at [40, 326] on div "Hàng sắp về" at bounding box center [107, 324] width 144 height 16
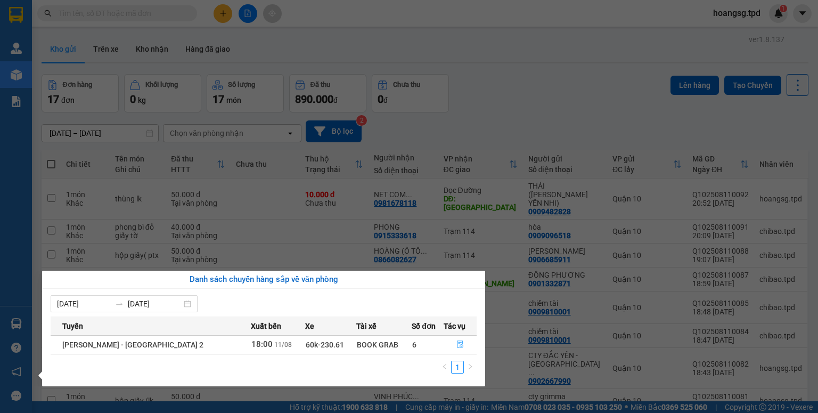
click at [456, 342] on icon "file-done" at bounding box center [459, 343] width 7 height 7
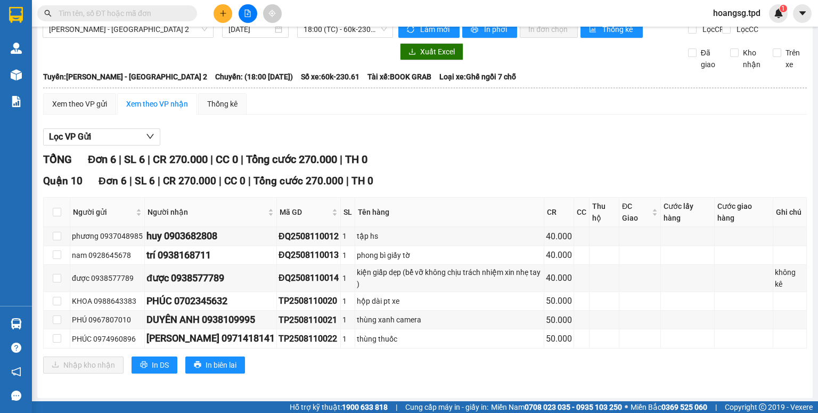
scroll to position [26, 0]
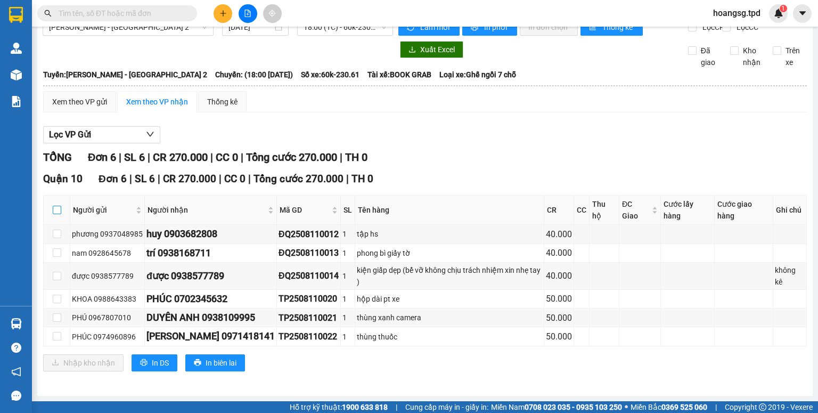
click at [53, 209] on input "checkbox" at bounding box center [57, 209] width 9 height 9
checkbox input "true"
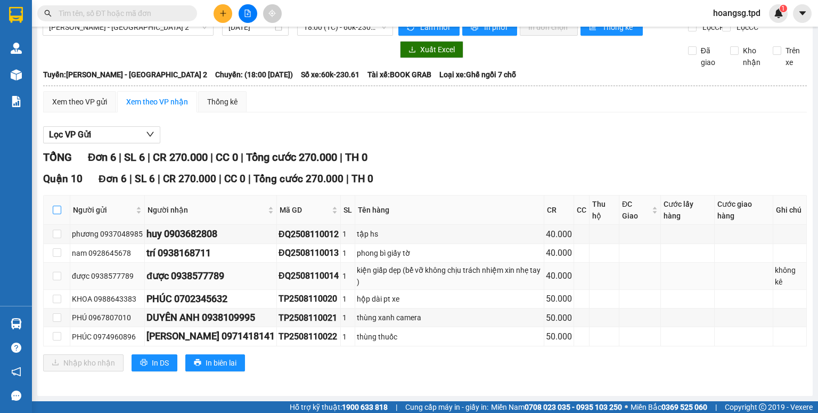
checkbox input "true"
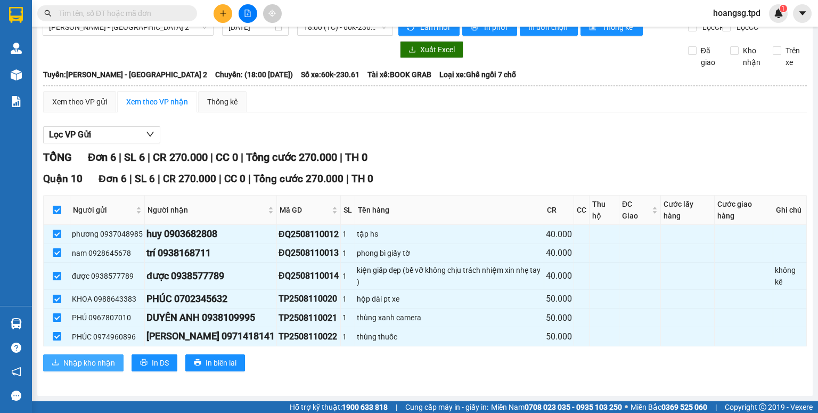
click at [58, 361] on icon "download" at bounding box center [55, 361] width 7 height 7
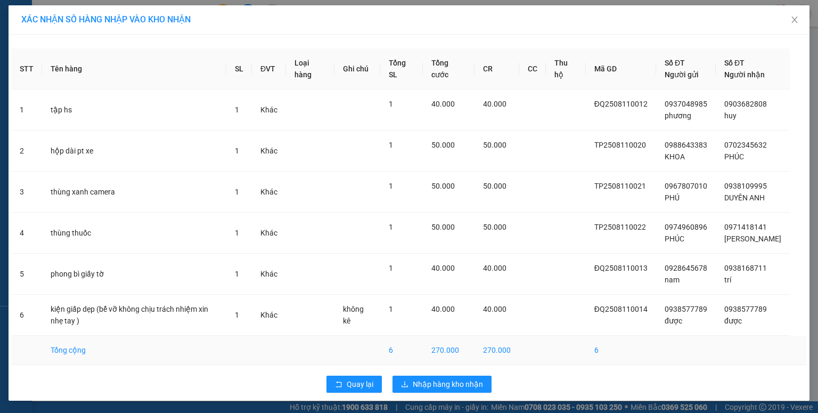
scroll to position [11, 0]
click at [442, 381] on span "Nhập hàng kho nhận" at bounding box center [448, 383] width 70 height 12
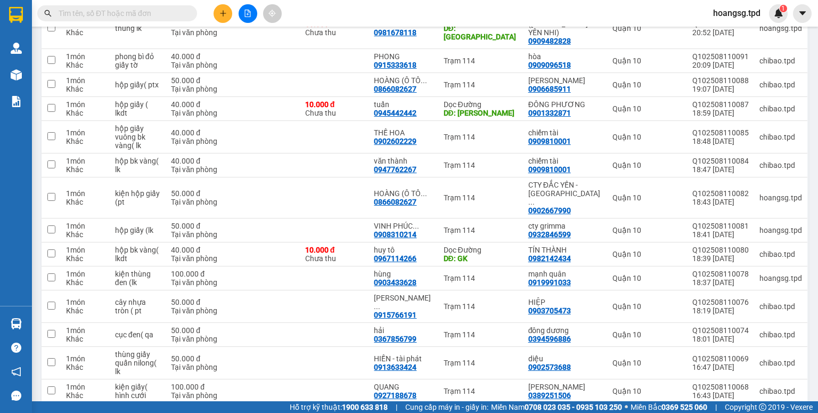
scroll to position [277, 0]
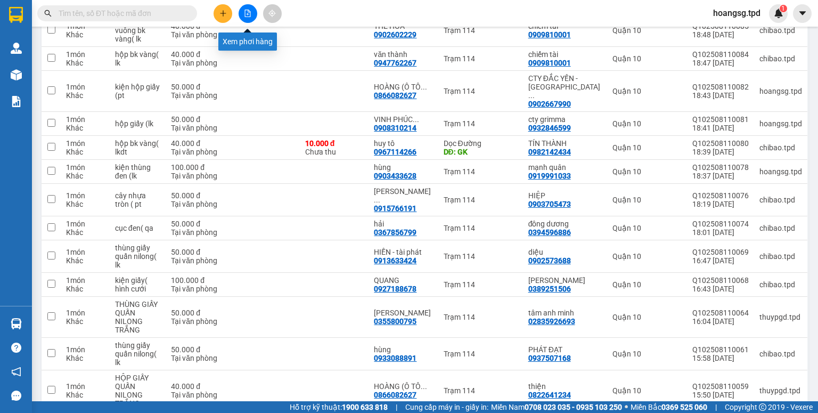
click at [244, 13] on icon "file-add" at bounding box center [247, 13] width 7 height 7
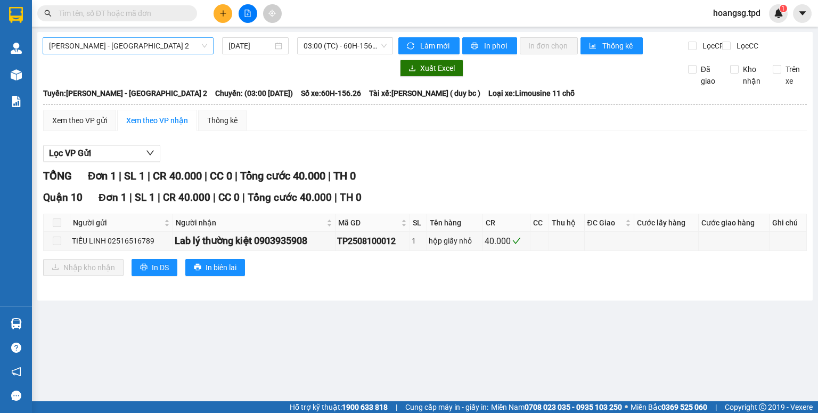
click at [122, 49] on span "[PERSON_NAME] - [GEOGRAPHIC_DATA] 2" at bounding box center [128, 46] width 158 height 16
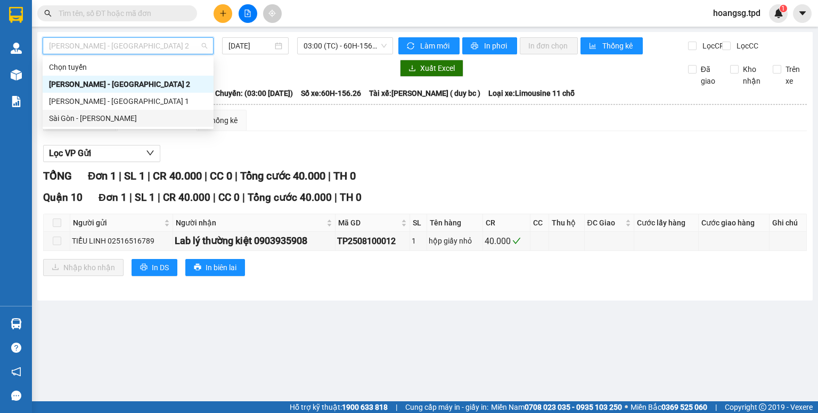
click at [115, 117] on div "Sài Gòn - [PERSON_NAME]" at bounding box center [128, 118] width 158 height 12
type input "[DATE]"
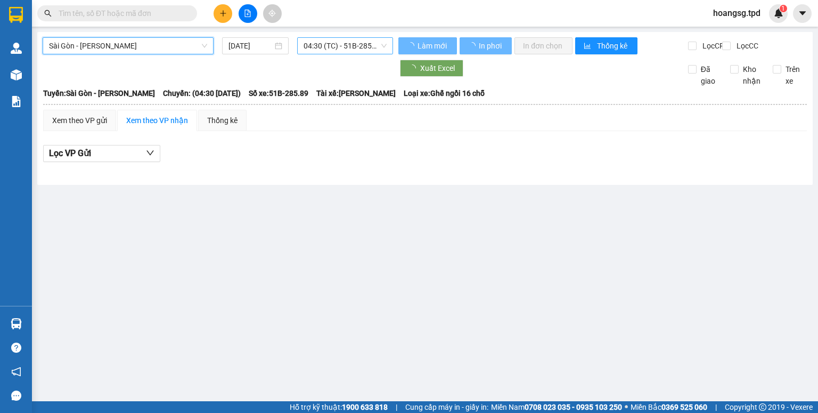
click at [334, 50] on span "04:30 (TC) - 51B-285.89" at bounding box center [345, 46] width 84 height 16
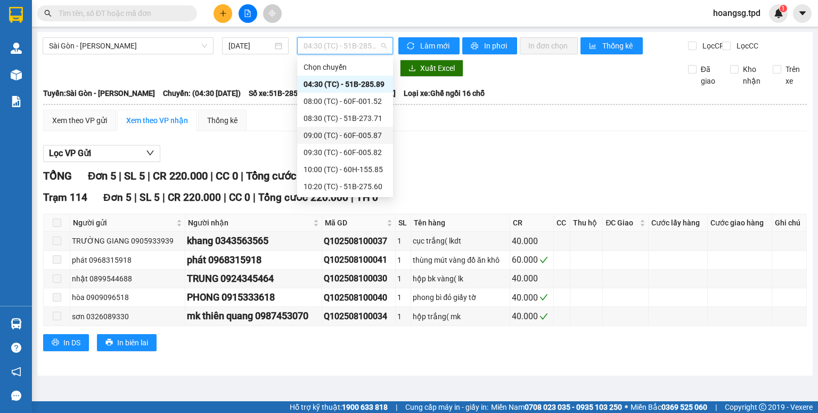
scroll to position [204, 0]
click at [341, 185] on div "22:00 (TC) - 60k-230.61" at bounding box center [344, 186] width 83 height 12
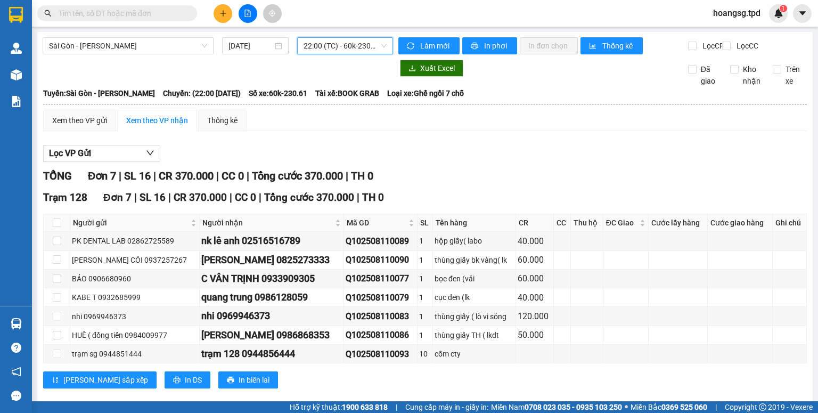
click at [325, 48] on span "22:00 (TC) - 60k-230.61" at bounding box center [345, 46] width 84 height 16
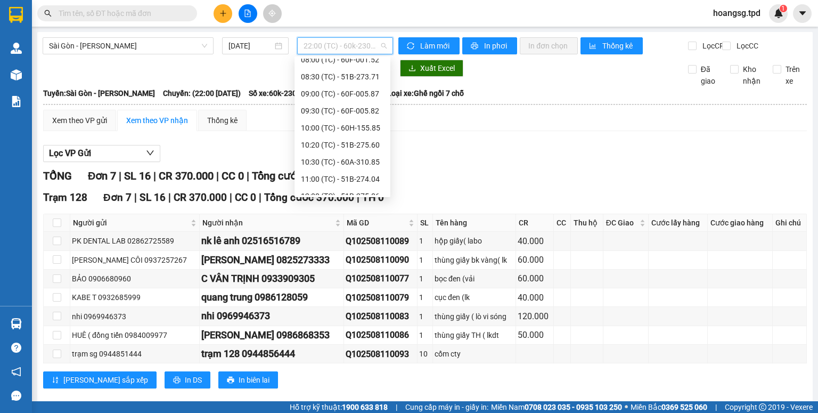
scroll to position [85, 0]
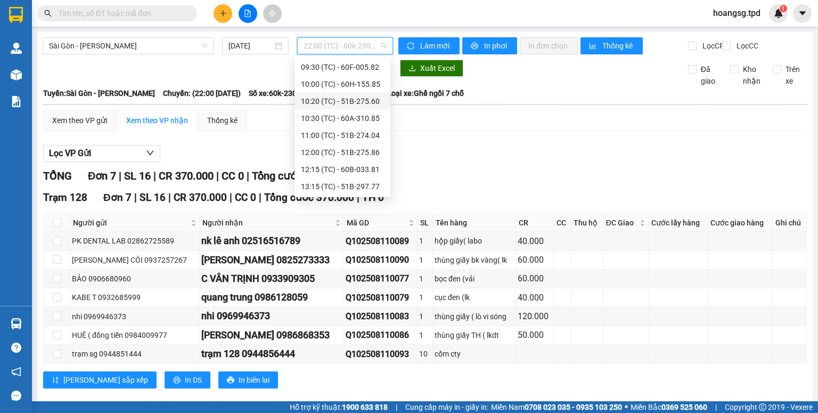
click at [366, 100] on div "10:20 (TC) - 51B-275.60" at bounding box center [342, 101] width 83 height 12
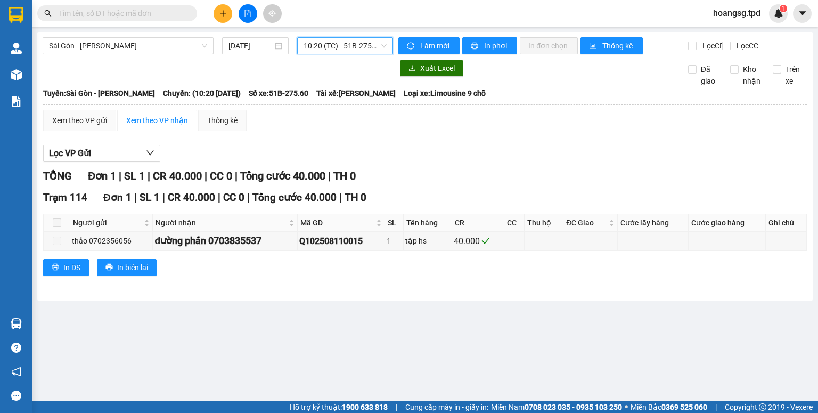
click at [360, 49] on span "10:20 (TC) - 51B-275.60" at bounding box center [345, 46] width 84 height 16
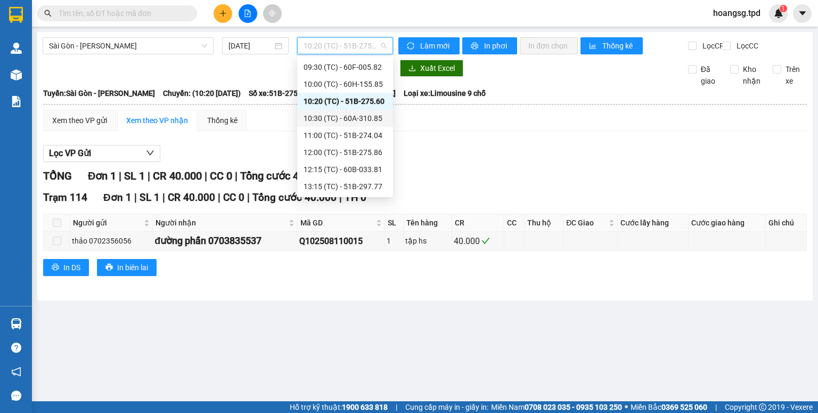
click at [349, 116] on div "10:30 (TC) - 60A-310.85" at bounding box center [344, 118] width 83 height 12
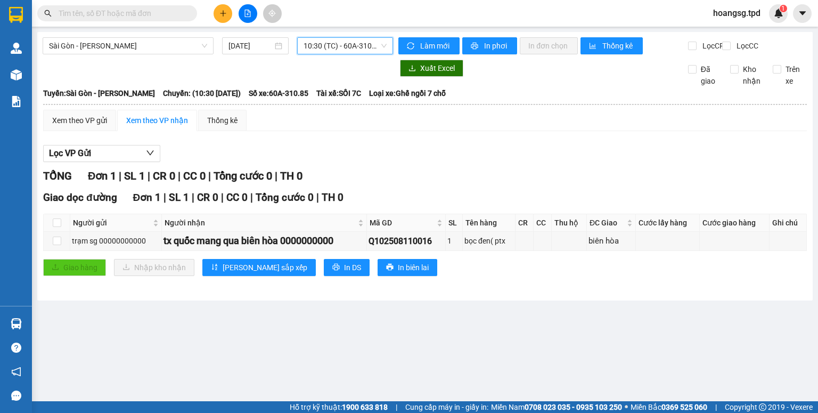
click at [356, 45] on span "10:30 (TC) - 60A-310.85" at bounding box center [345, 46] width 84 height 16
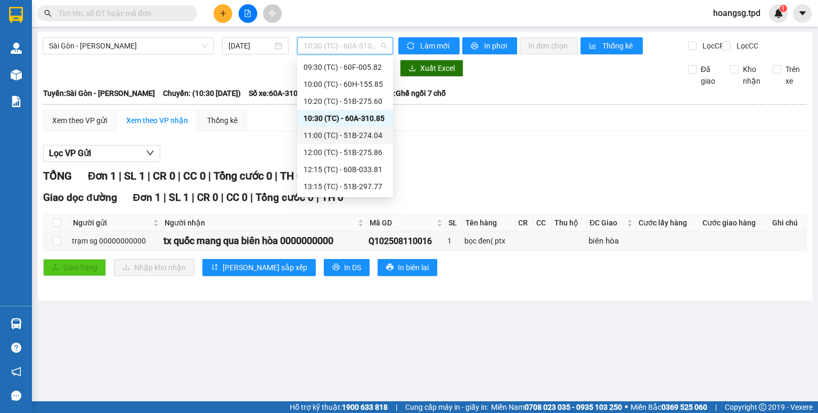
click at [356, 130] on div "11:00 (TC) - 51B-274.04" at bounding box center [344, 135] width 83 height 12
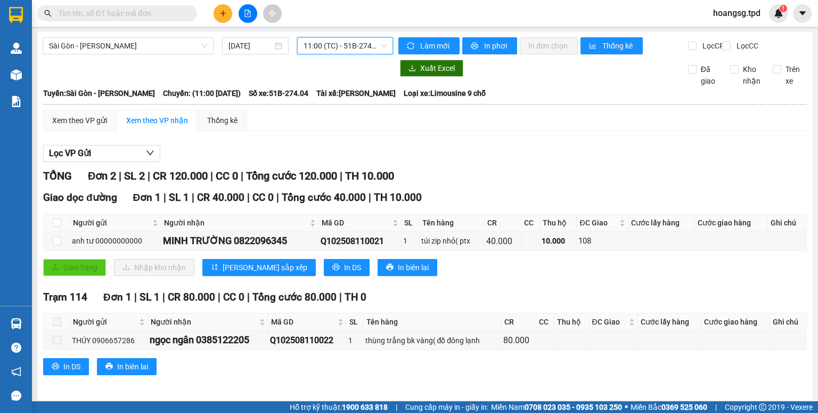
click at [336, 51] on span "11:00 (TC) - 51B-274.04" at bounding box center [345, 46] width 84 height 16
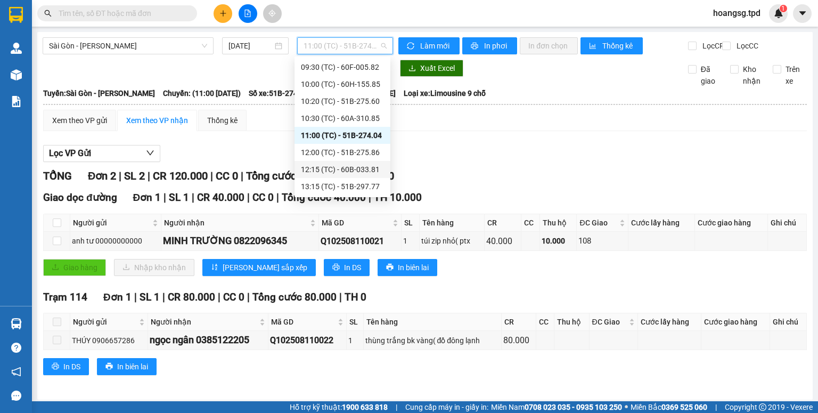
click at [353, 161] on div "12:15 (TC) - 60B-033.81" at bounding box center [342, 169] width 96 height 17
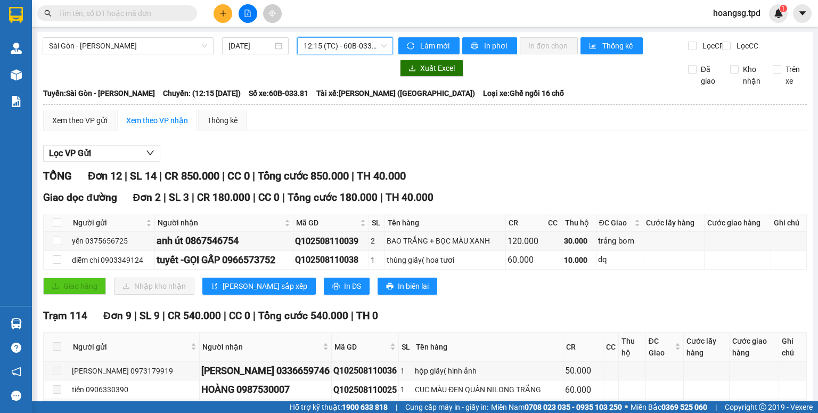
click at [377, 54] on div "Sài Gòn - [PERSON_NAME] [DATE] 12:15 12:15 (TC) - 60B-033.81" at bounding box center [218, 45] width 350 height 17
click at [378, 47] on span "12:15 (TC) - 60B-033.81" at bounding box center [345, 46] width 84 height 16
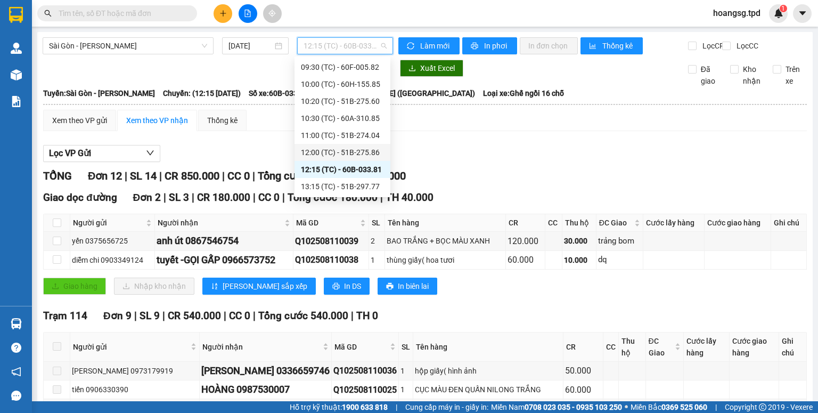
click at [367, 158] on div "12:00 (TC) - 51B-275.86" at bounding box center [342, 152] width 83 height 12
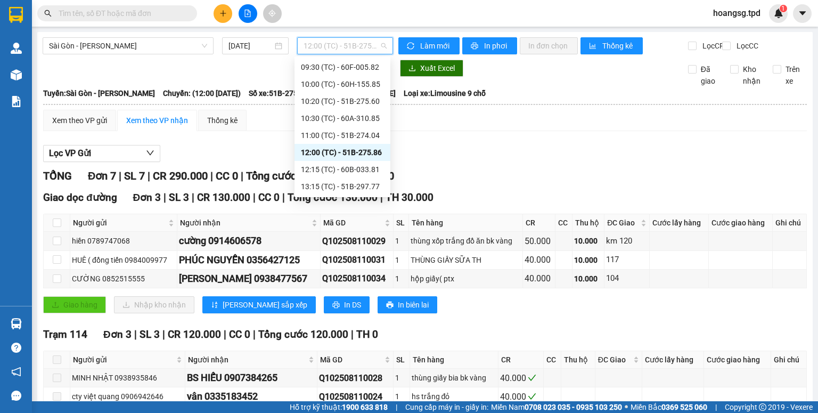
click at [356, 44] on span "12:00 (TC) - 51B-275.86" at bounding box center [345, 46] width 84 height 16
click at [356, 167] on div "12:15 (TC) - 60B-033.81" at bounding box center [342, 169] width 83 height 12
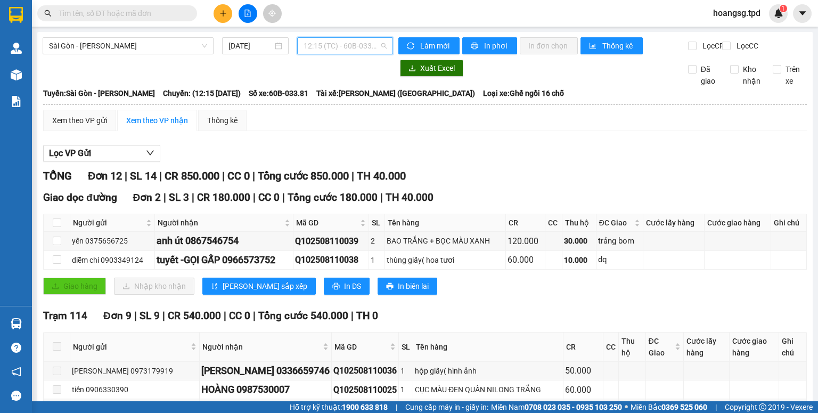
click at [373, 51] on span "12:15 (TC) - 60B-033.81" at bounding box center [345, 46] width 84 height 16
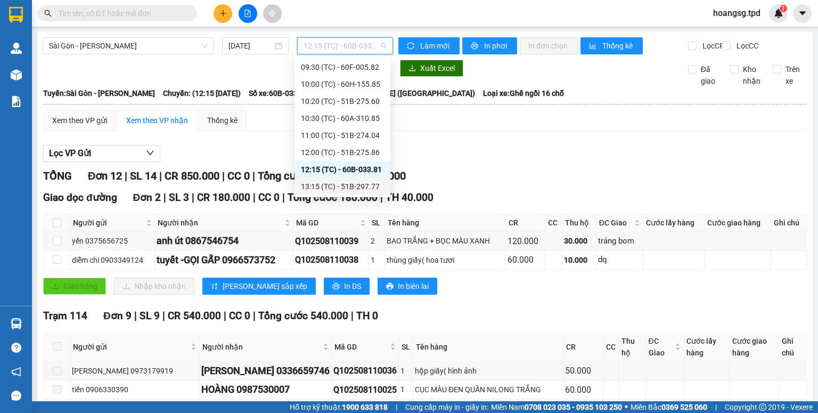
click at [368, 185] on div "13:15 (TC) - 51B-297.77" at bounding box center [342, 186] width 83 height 12
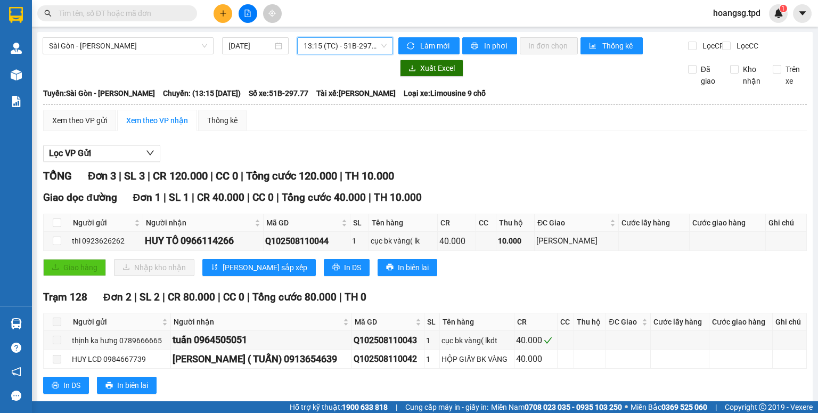
click at [343, 45] on span "13:15 (TC) - 51B-297.77" at bounding box center [345, 46] width 84 height 16
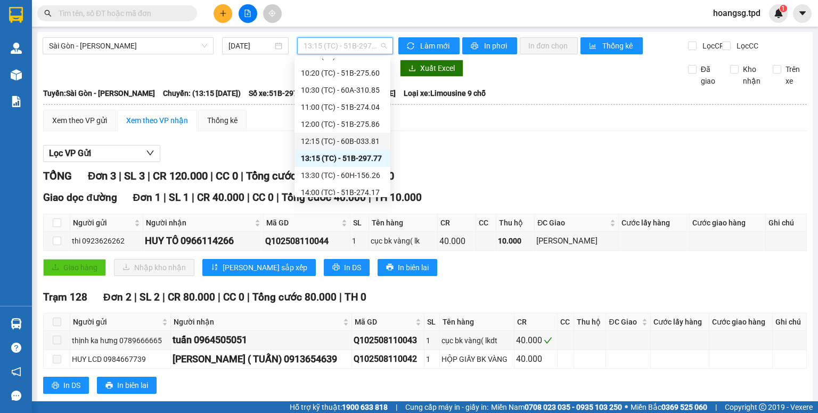
scroll to position [128, 0]
click at [349, 157] on div "13:30 (TC) - 60H-156.26" at bounding box center [342, 161] width 83 height 12
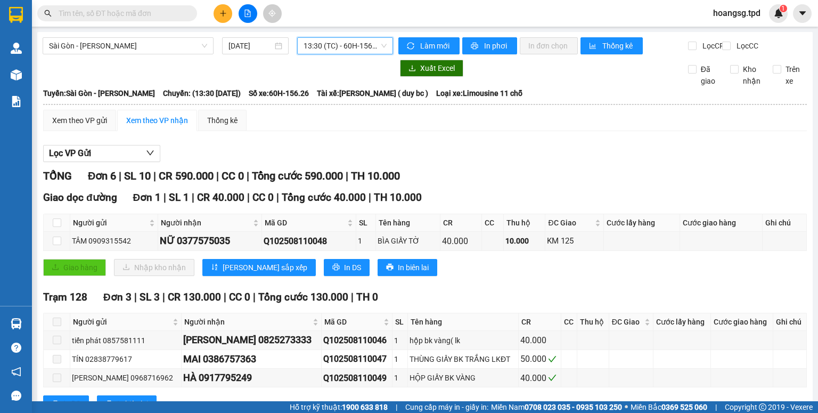
click at [336, 45] on span "13:30 (TC) - 60H-156.26" at bounding box center [345, 46] width 84 height 16
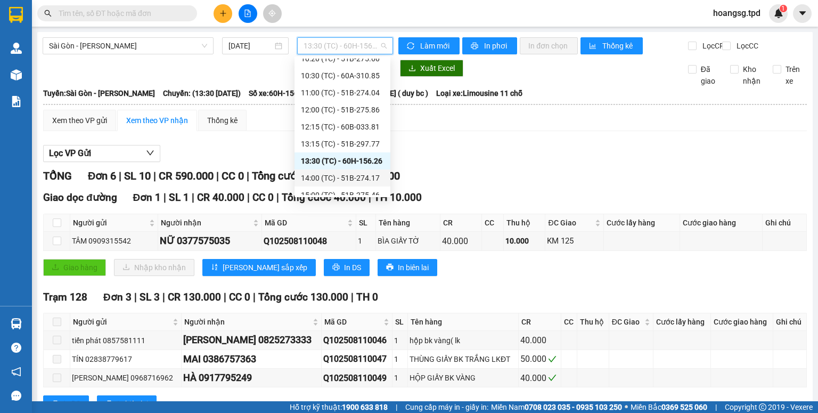
click at [349, 173] on div "14:00 (TC) - 51B-274.17" at bounding box center [342, 178] width 83 height 12
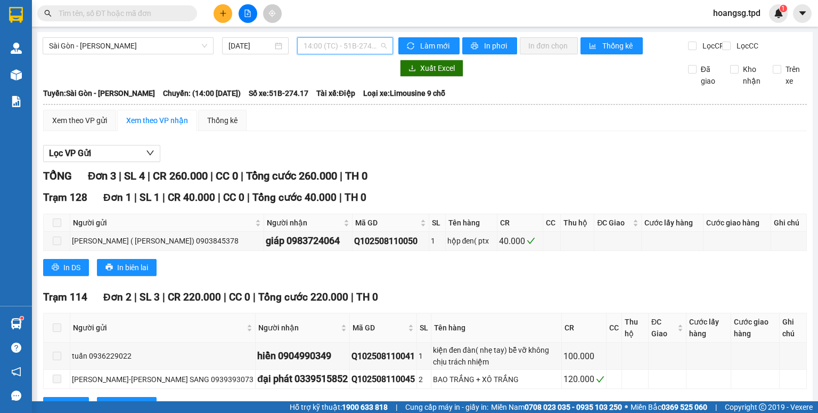
click at [374, 45] on span "14:00 (TC) - 51B-274.17" at bounding box center [345, 46] width 84 height 16
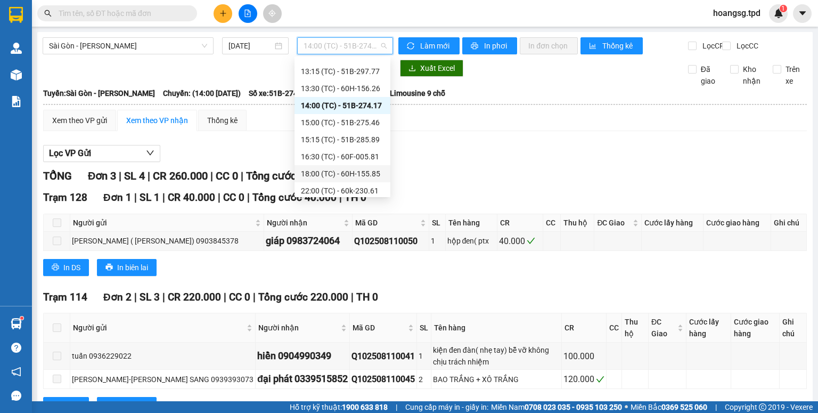
scroll to position [204, 0]
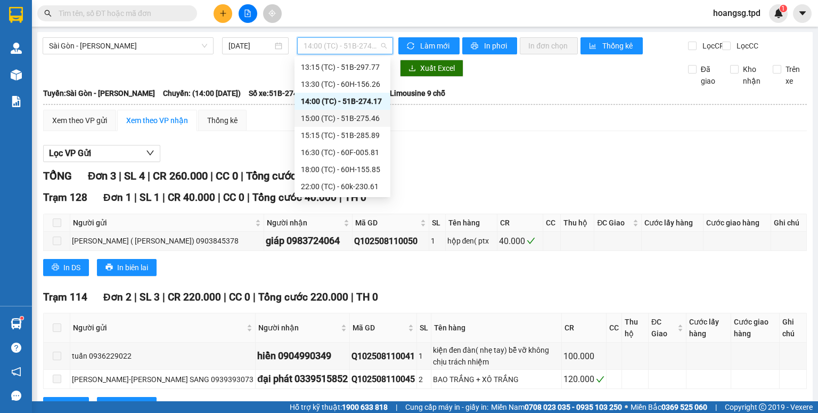
click at [367, 120] on div "15:00 (TC) - 51B-275.46" at bounding box center [342, 118] width 83 height 12
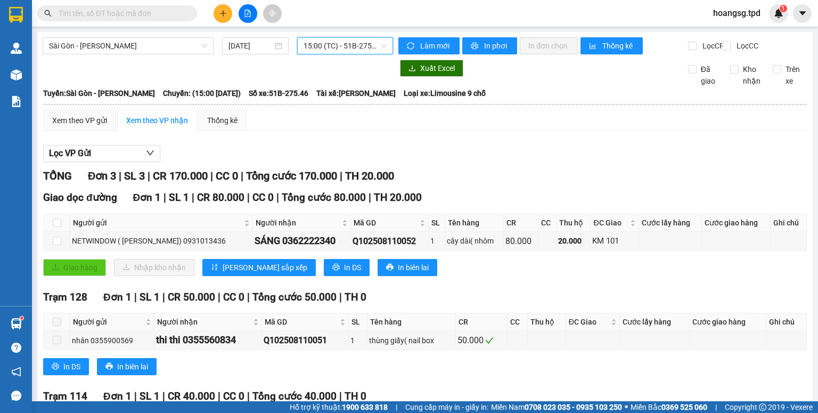
click at [358, 47] on span "15:00 (TC) - 51B-275.46" at bounding box center [345, 46] width 84 height 16
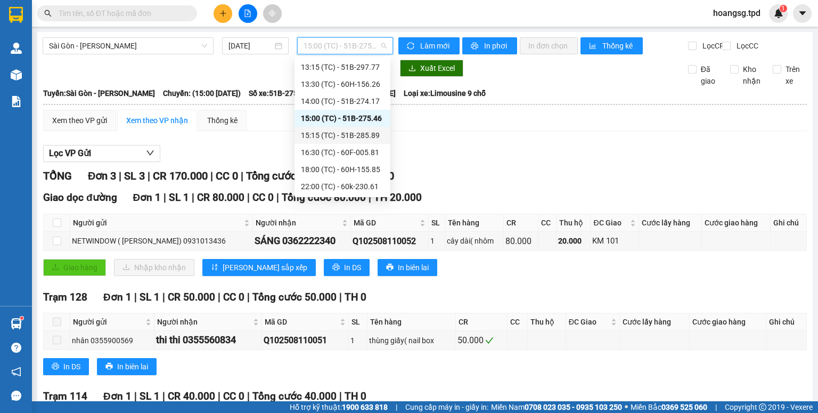
click at [358, 132] on div "15:15 (TC) - 51B-285.89" at bounding box center [342, 135] width 83 height 12
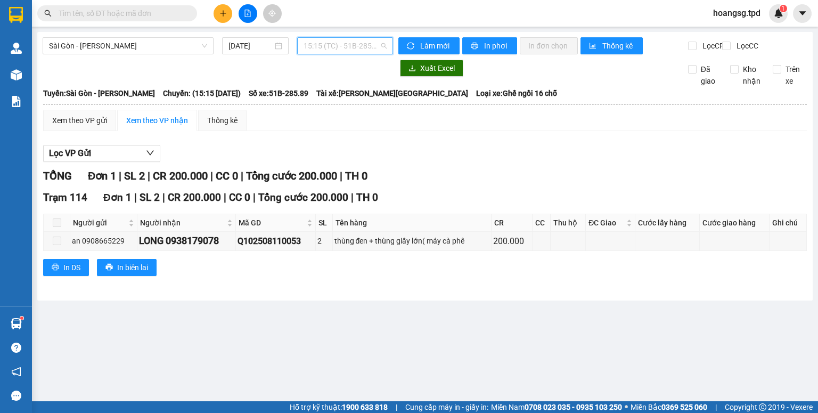
click at [366, 43] on span "15:15 (TC) - 51B-285.89" at bounding box center [345, 46] width 84 height 16
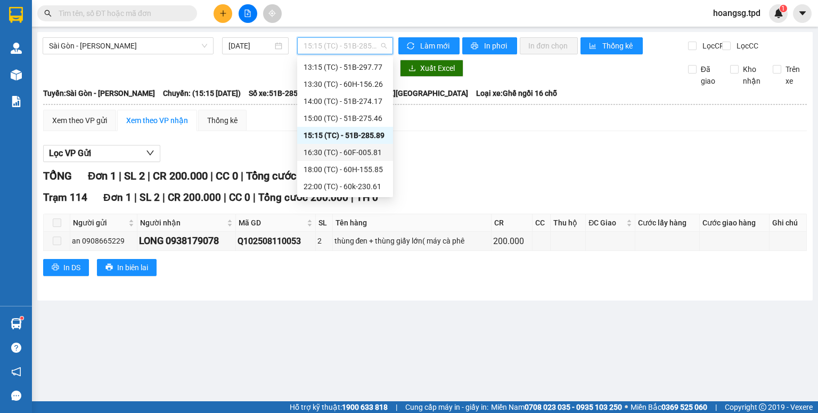
click at [358, 147] on div "16:30 (TC) - 60F-005.81" at bounding box center [344, 152] width 83 height 12
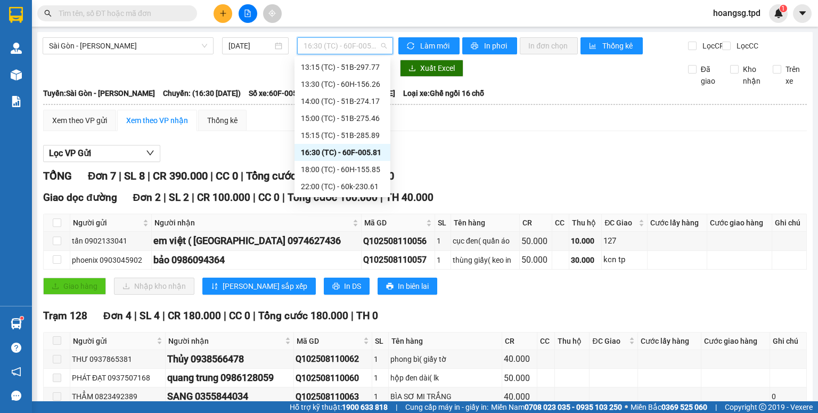
click at [331, 39] on span "16:30 (TC) - 60F-005.81" at bounding box center [345, 46] width 84 height 16
click at [356, 170] on div "18:00 (TC) - 60H-155.85" at bounding box center [342, 169] width 83 height 12
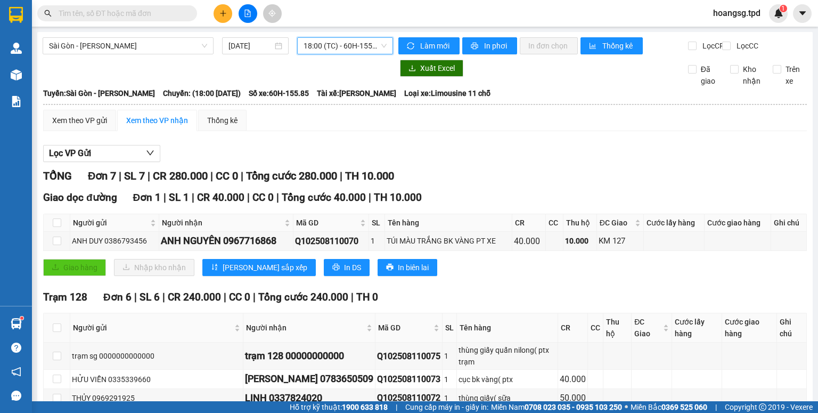
click at [360, 46] on span "18:00 (TC) - 60H-155.85" at bounding box center [345, 46] width 84 height 16
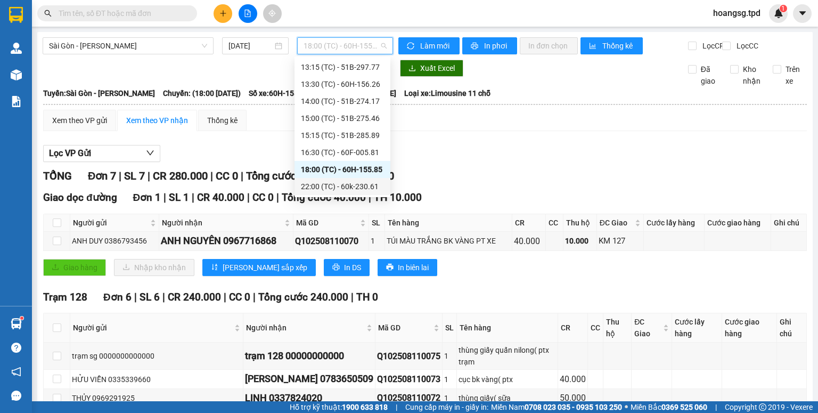
click at [355, 185] on div "22:00 (TC) - 60k-230.61" at bounding box center [342, 186] width 83 height 12
